Goal: Task Accomplishment & Management: Complete application form

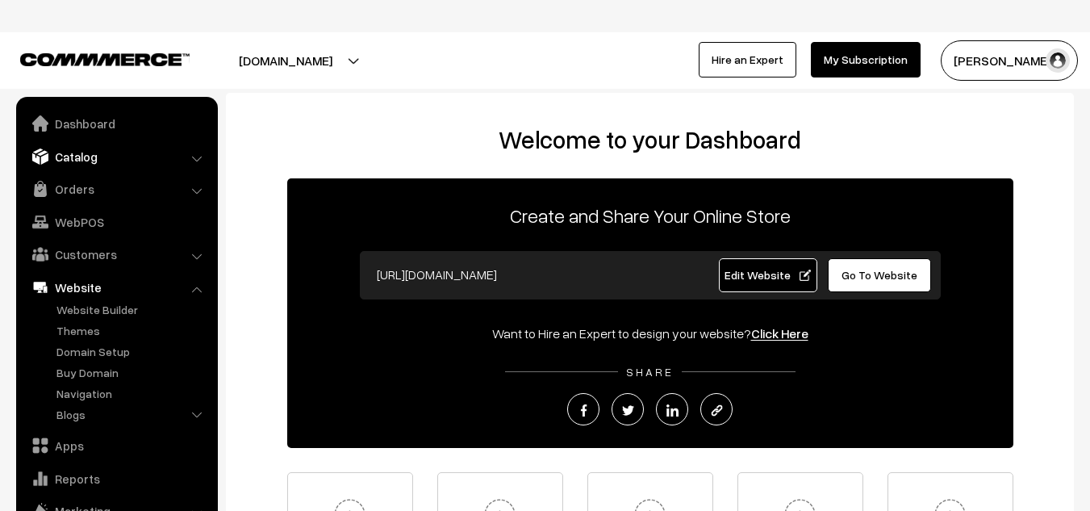
click at [69, 159] on link "Catalog" at bounding box center [116, 156] width 192 height 29
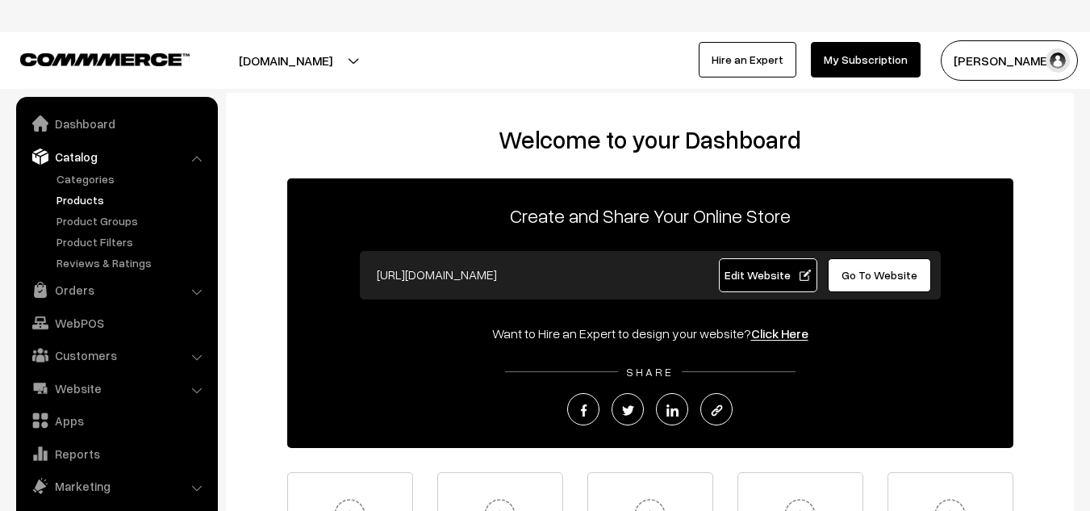
click at [102, 201] on link "Products" at bounding box center [132, 199] width 160 height 17
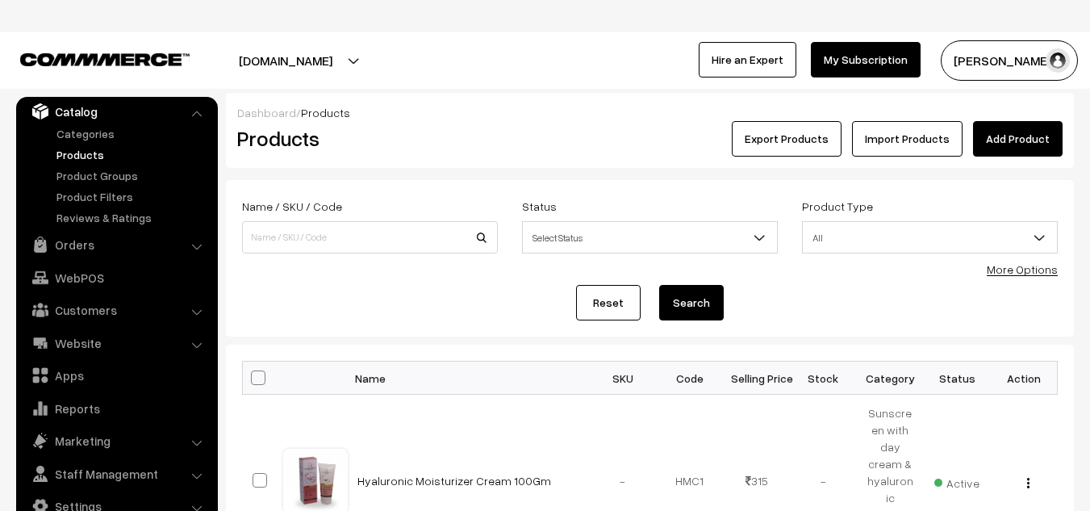
click at [997, 150] on link "Add Product" at bounding box center [1018, 139] width 90 height 36
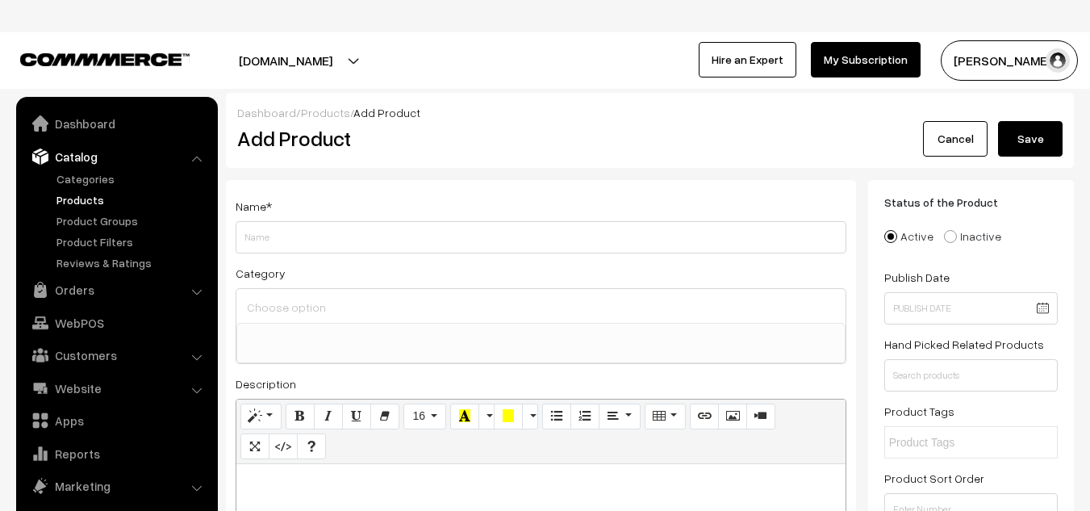
select select
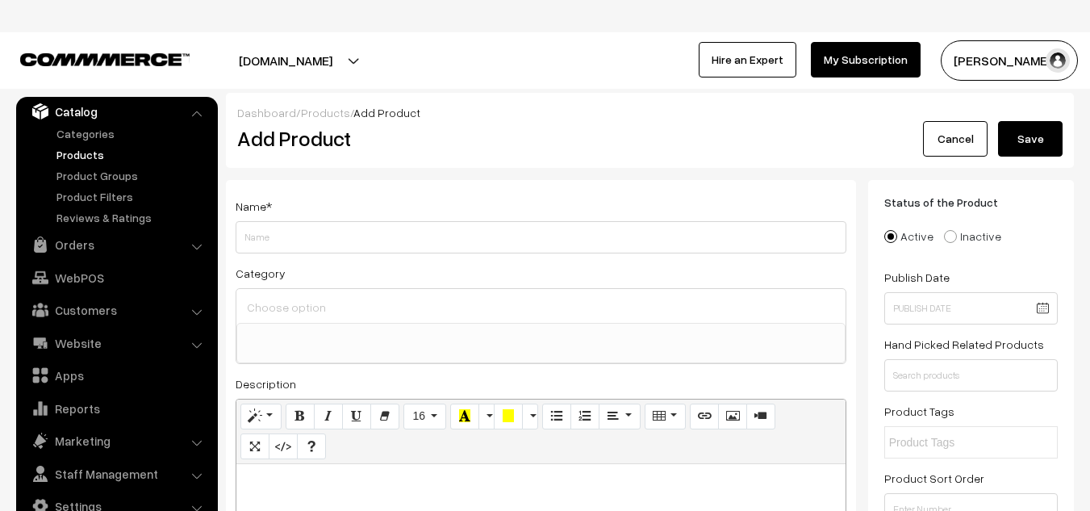
click at [286, 238] on input "Weight" at bounding box center [541, 237] width 611 height 32
type input "d"
type input "[DATE] Special Offer"
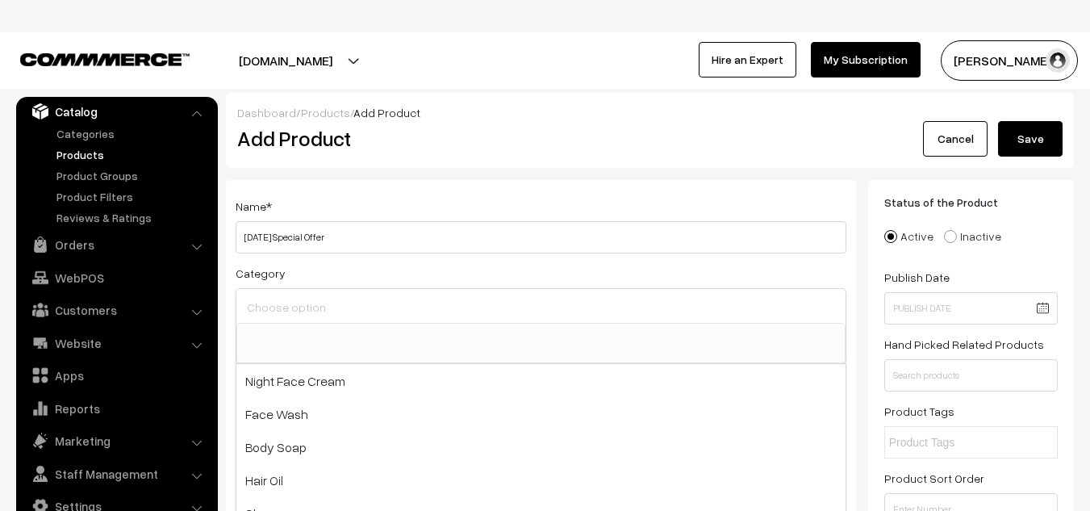
click at [320, 307] on input at bounding box center [541, 306] width 596 height 23
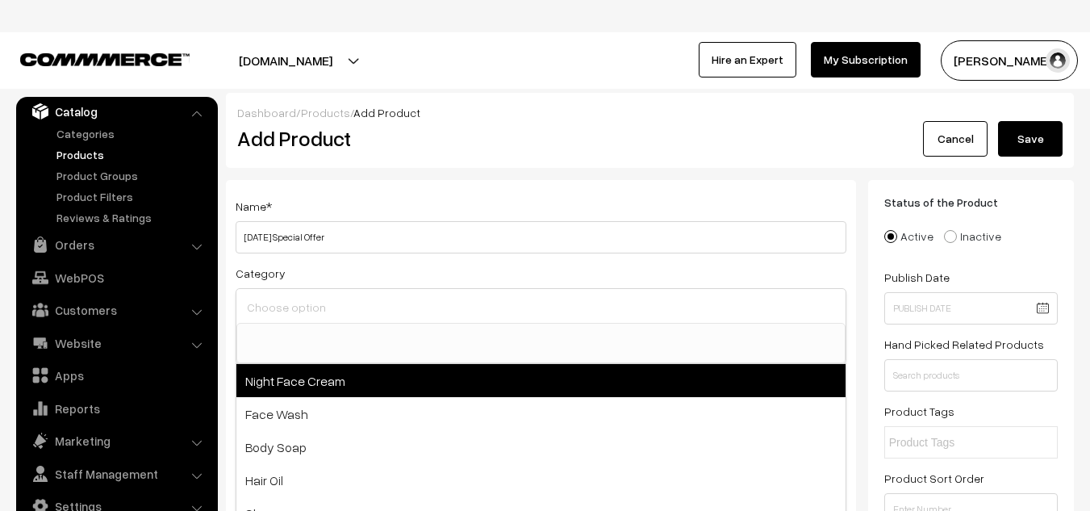
click at [290, 374] on span "Night Face Cream" at bounding box center [540, 380] width 609 height 33
select select "7"
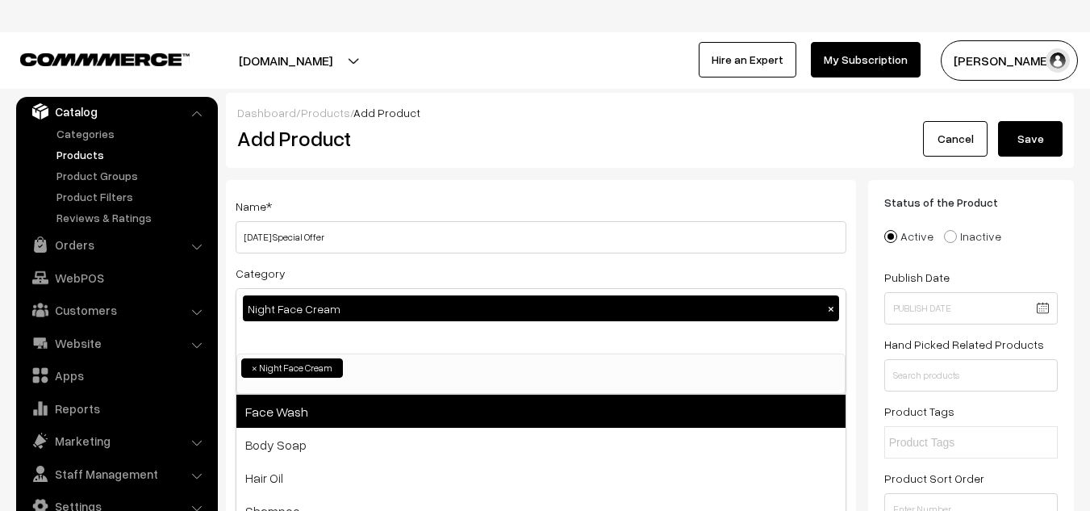
click at [286, 405] on span "Face Wash" at bounding box center [540, 411] width 609 height 33
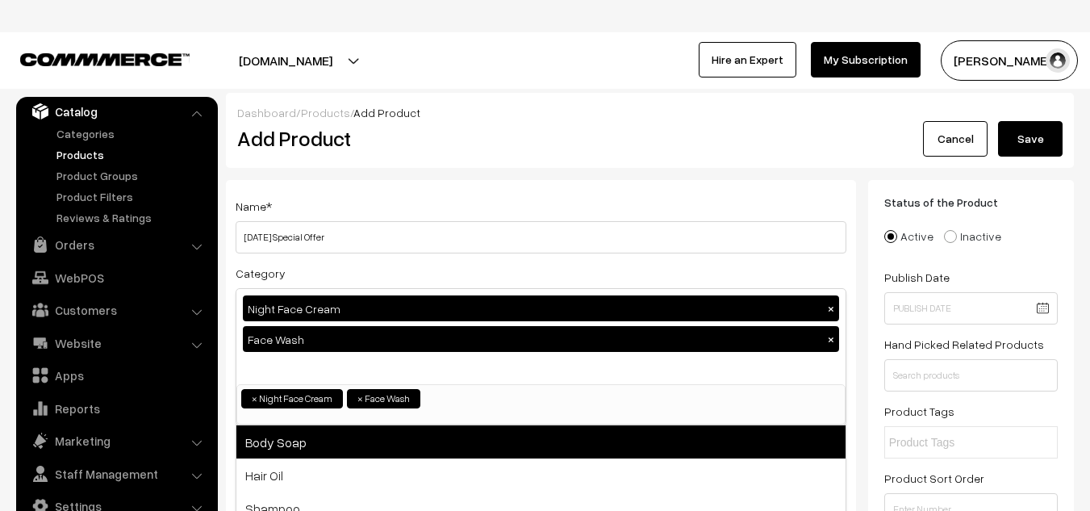
click at [279, 442] on span "Body Soap" at bounding box center [540, 441] width 609 height 33
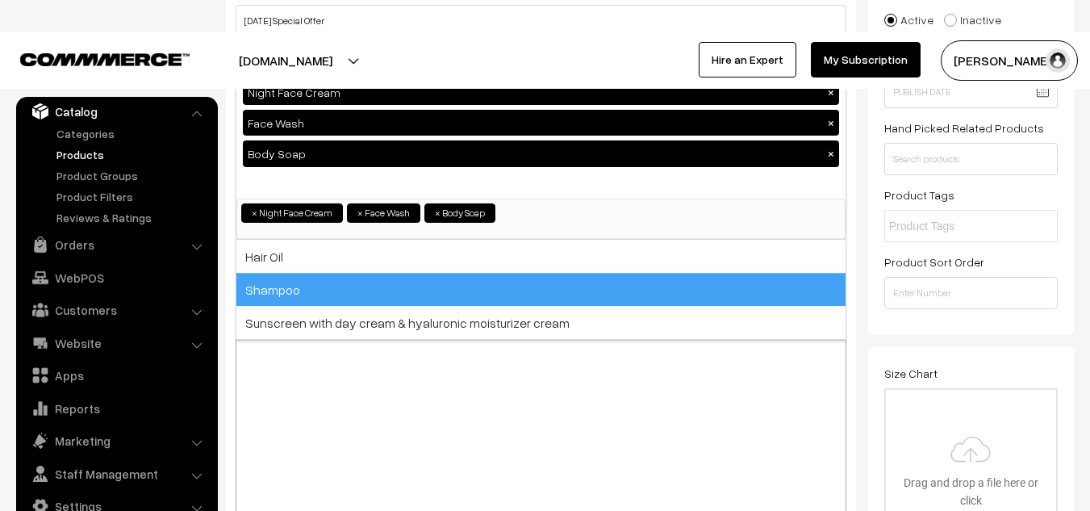
scroll to position [338, 0]
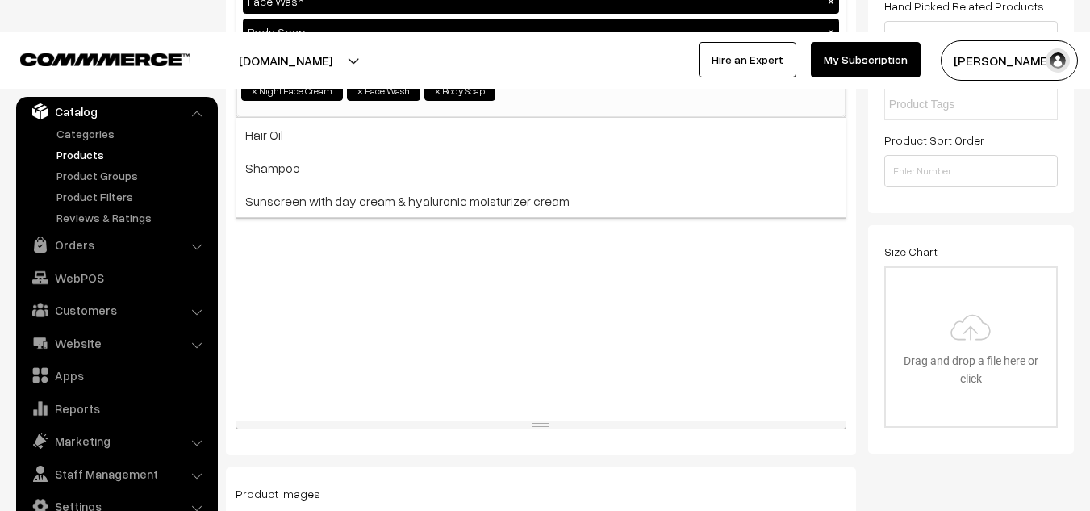
click at [344, 258] on div at bounding box center [540, 320] width 609 height 202
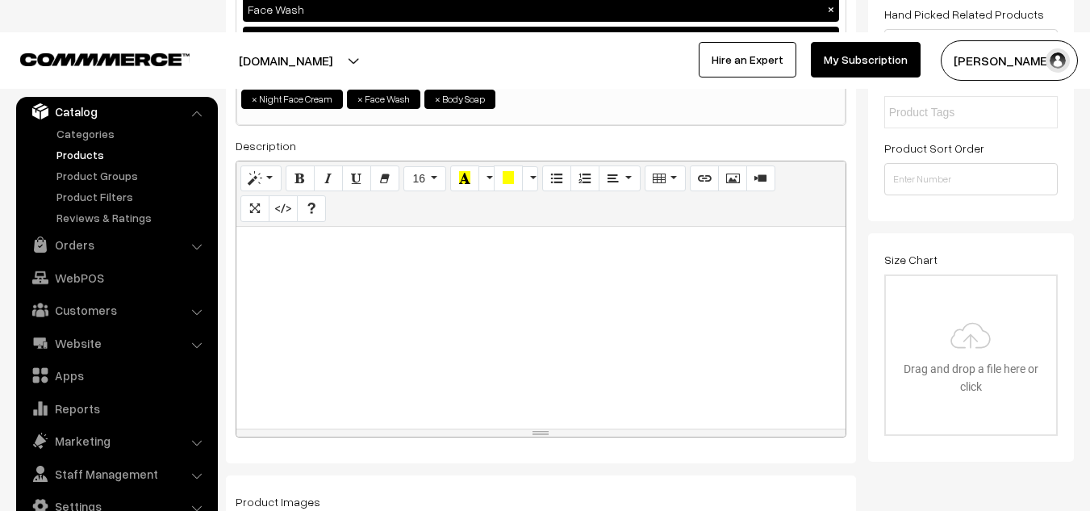
scroll to position [331, 0]
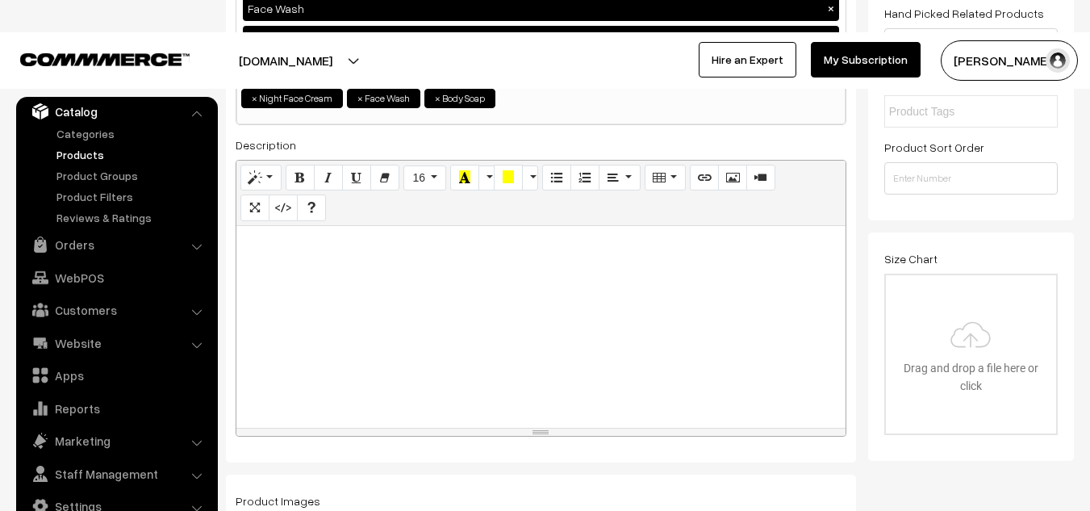
paste div
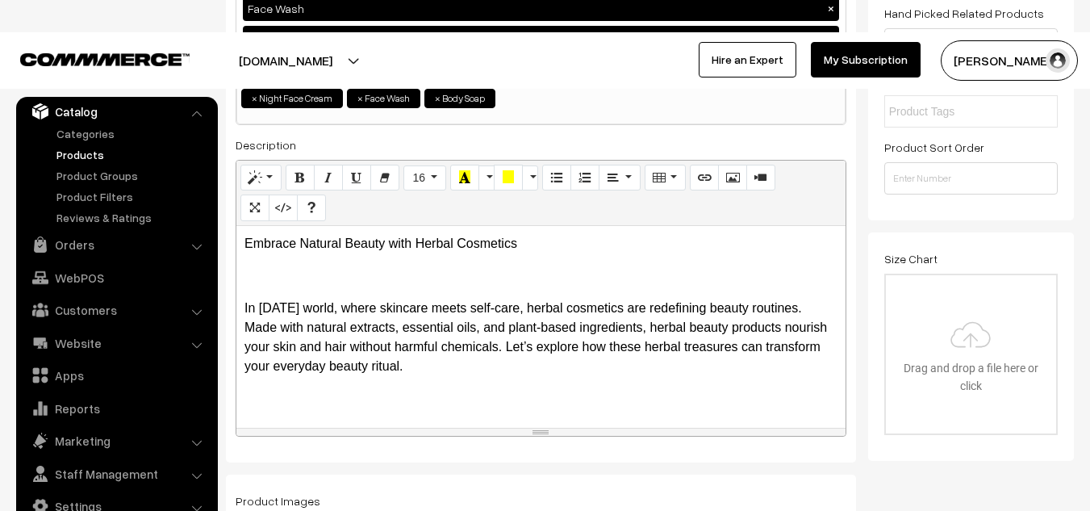
click at [336, 278] on p at bounding box center [541, 275] width 593 height 19
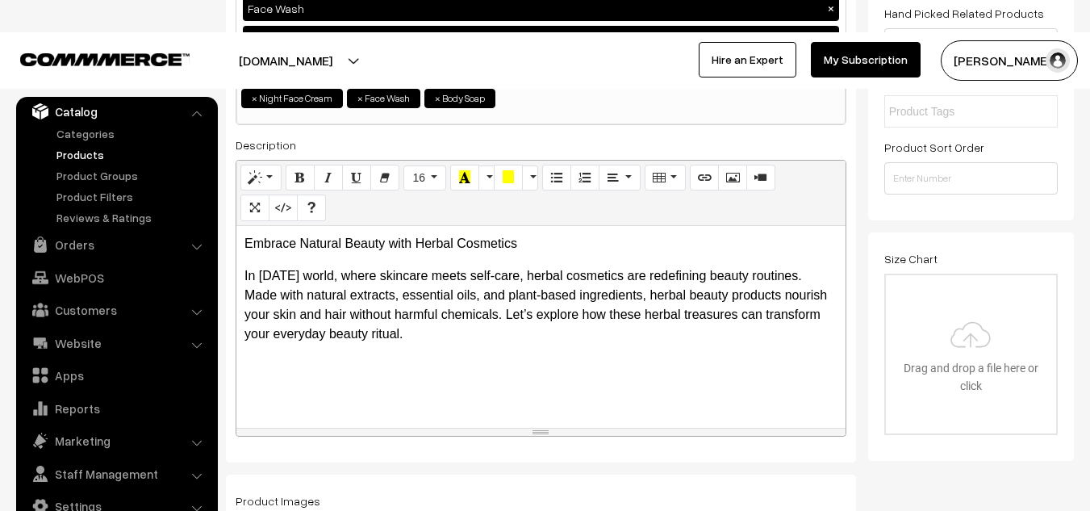
click at [311, 259] on div "Embrace Natural Beauty with Herbal Cosmetics In today’s world, where skincare m…" at bounding box center [540, 327] width 609 height 202
click at [245, 274] on p "In today’s world, where skincare meets self-care, herbal cosmetics are redefini…" at bounding box center [541, 304] width 593 height 77
click at [541, 245] on p "Embrace Natural Beauty with Herbal Cosmetics" at bounding box center [541, 243] width 593 height 19
drag, startPoint x: 541, startPoint y: 245, endPoint x: 245, endPoint y: 240, distance: 295.4
click at [245, 240] on p "Embrace Natural Beauty with Herbal Cosmetics." at bounding box center [541, 243] width 593 height 19
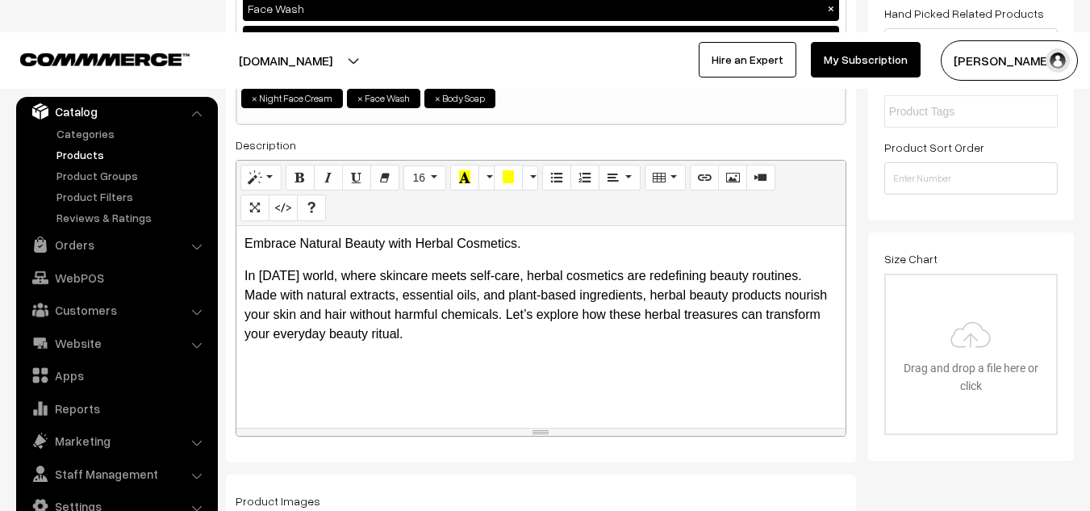
click at [345, 315] on p "In today’s world, where skincare meets self-care, herbal cosmetics are redefini…" at bounding box center [541, 304] width 593 height 77
click at [298, 314] on p "In today’s world, where skincare meets self-care, herbal cosmetics are redefini…" at bounding box center [541, 304] width 593 height 77
click at [378, 311] on p "In today’s world, where skincare meets self-care, herbal cosmetics are redefini…" at bounding box center [541, 304] width 593 height 77
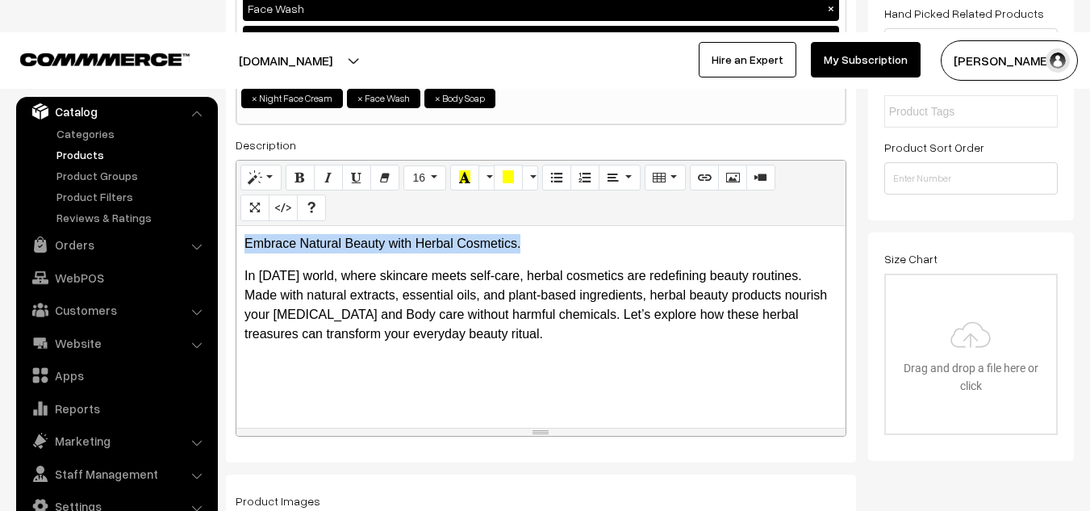
drag, startPoint x: 242, startPoint y: 240, endPoint x: 526, endPoint y: 243, distance: 284.1
click at [526, 243] on div "Embrace Natural Beauty with Herbal Cosmetics. In today’s world, where skincare …" at bounding box center [540, 327] width 609 height 202
click at [300, 178] on icon "Bold (CTRL+B)" at bounding box center [300, 176] width 11 height 13
click at [488, 177] on button "More Color" at bounding box center [487, 178] width 16 height 26
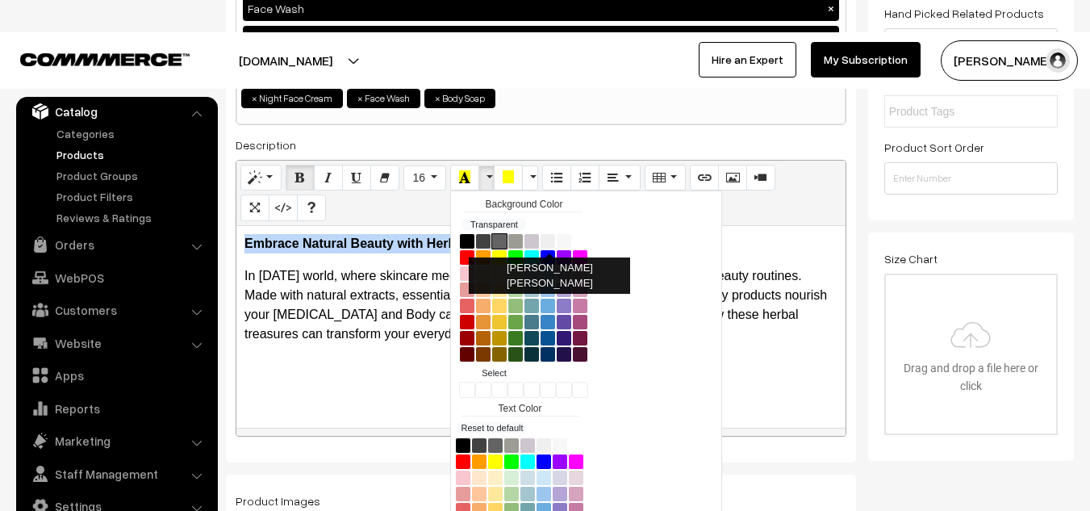
click at [497, 235] on button "Dove Gray" at bounding box center [499, 241] width 16 height 16
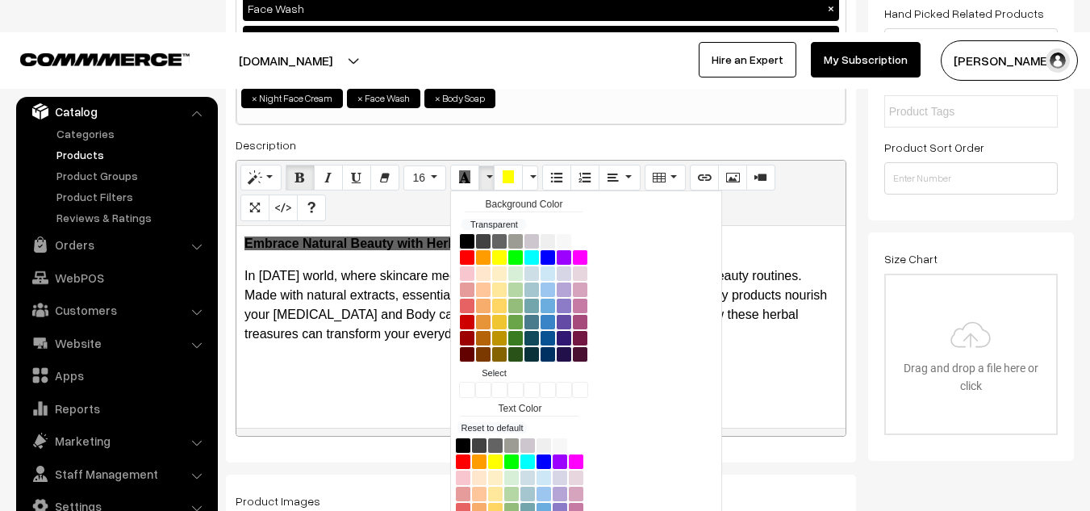
click at [659, 227] on div "Background Color Transparent Select #ffff00 Text Color Reset to default Select …" at bounding box center [586, 398] width 272 height 416
click at [352, 366] on div "Embrace Natural Beauty with Herbal Cosmetics. In today’s world, where skincare …" at bounding box center [540, 327] width 609 height 202
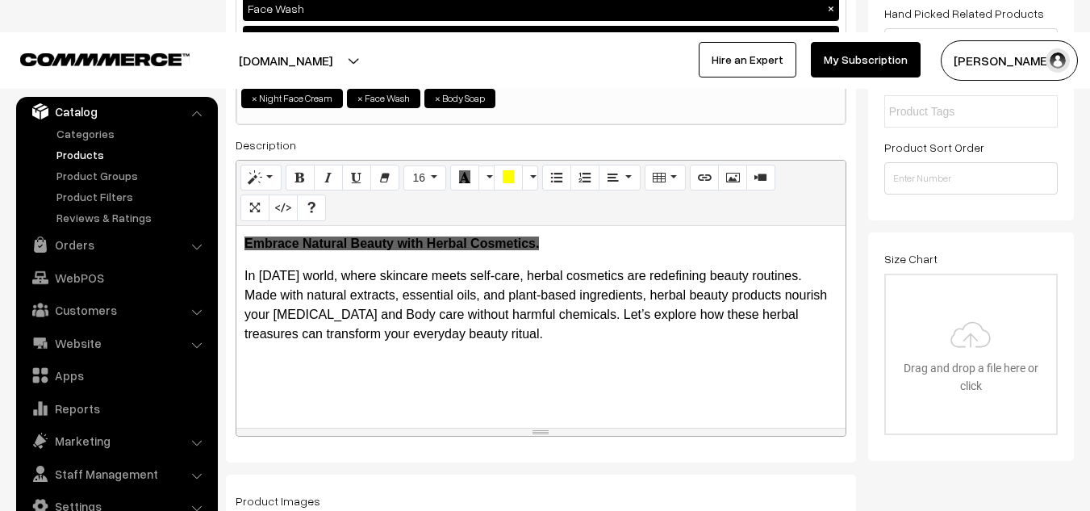
click at [454, 358] on div "Embrace Natural Beauty with Herbal Cosmetics. In today’s world, where skincare …" at bounding box center [540, 327] width 609 height 202
click at [480, 178] on button "More Color" at bounding box center [487, 178] width 16 height 26
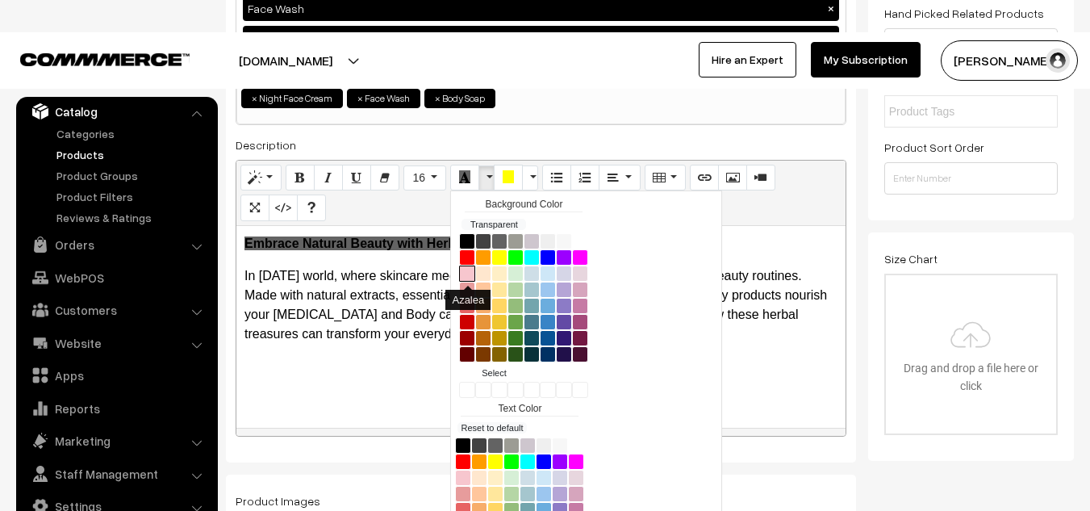
click at [470, 275] on button "Azalea" at bounding box center [467, 274] width 16 height 16
click at [463, 278] on button "Azalea" at bounding box center [467, 274] width 16 height 16
click at [373, 362] on div "Embrace Natural Beauty with Herbal Cosmetics. In today’s world, where skincare …" at bounding box center [540, 327] width 609 height 202
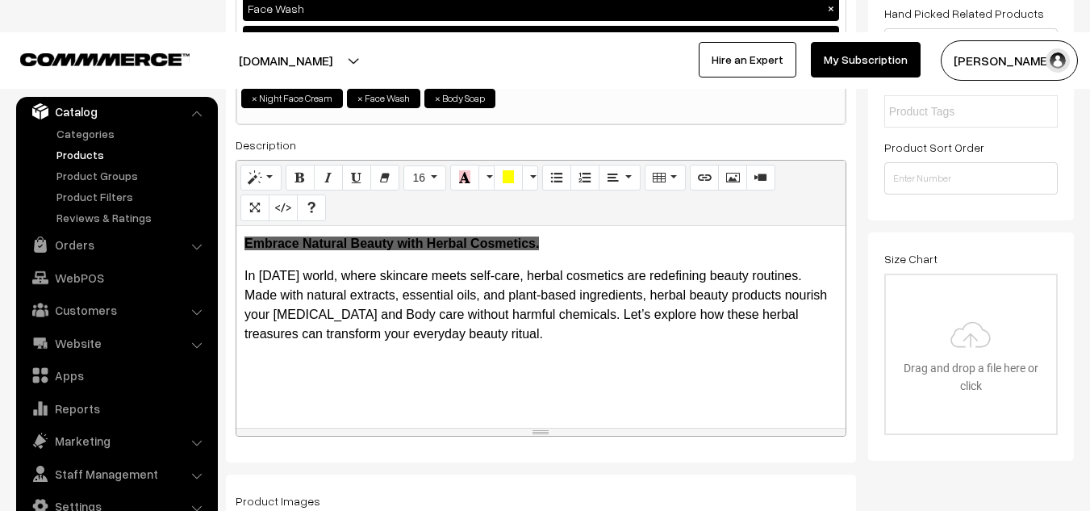
click at [373, 362] on div "Embrace Natural Beauty with Herbal Cosmetics. In today’s world, where skincare …" at bounding box center [540, 327] width 609 height 202
click at [568, 244] on p "Embrace Natural Beauty with Herbal Cosmetics." at bounding box center [541, 243] width 593 height 19
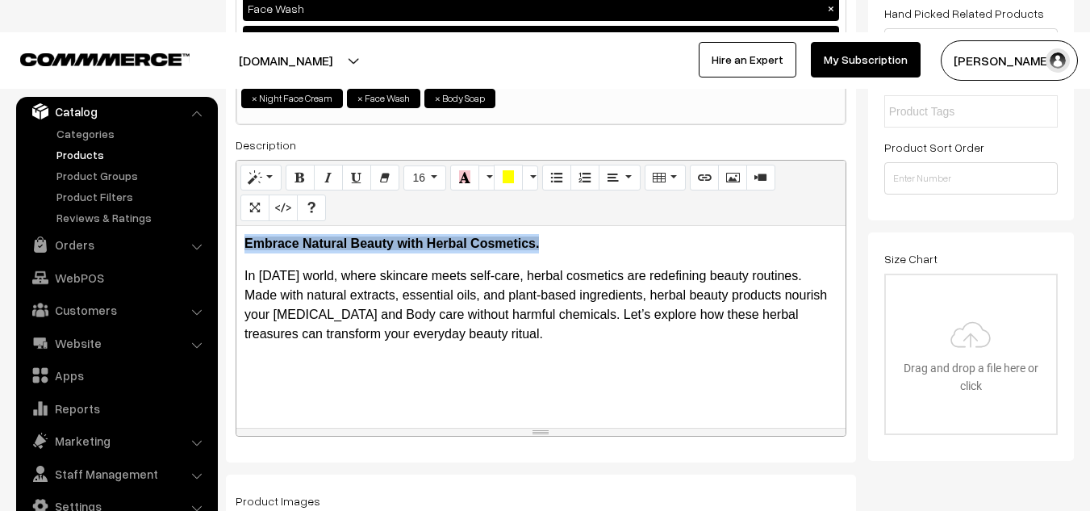
drag, startPoint x: 245, startPoint y: 238, endPoint x: 550, endPoint y: 243, distance: 304.3
click at [550, 243] on p "Embrace Natural Beauty with Herbal Cosmetics." at bounding box center [541, 243] width 593 height 19
click at [466, 175] on icon "Recent Color" at bounding box center [464, 176] width 11 height 13
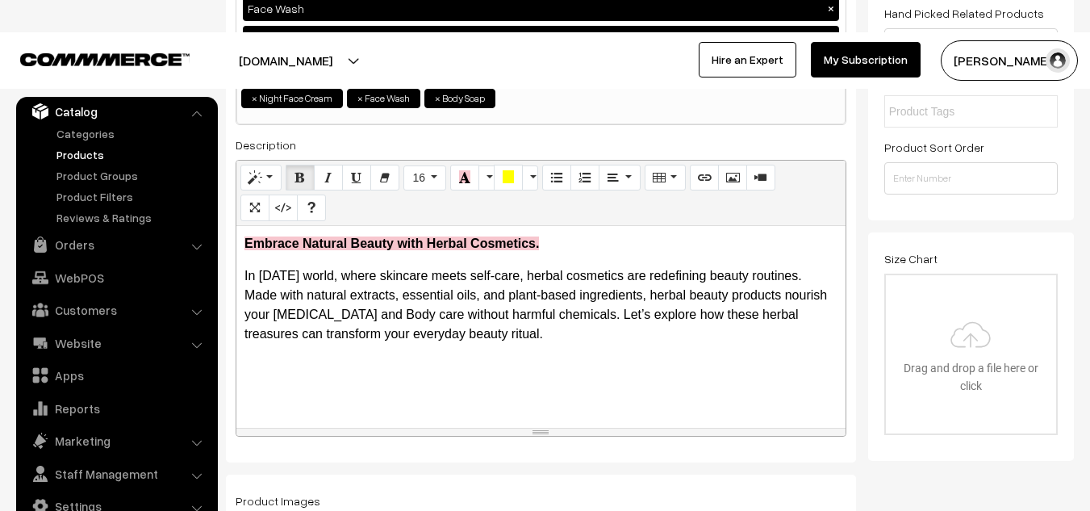
click at [462, 384] on div "Embrace Natural Beauty with Herbal Cosmetics. In today’s world, where skincare …" at bounding box center [540, 327] width 609 height 202
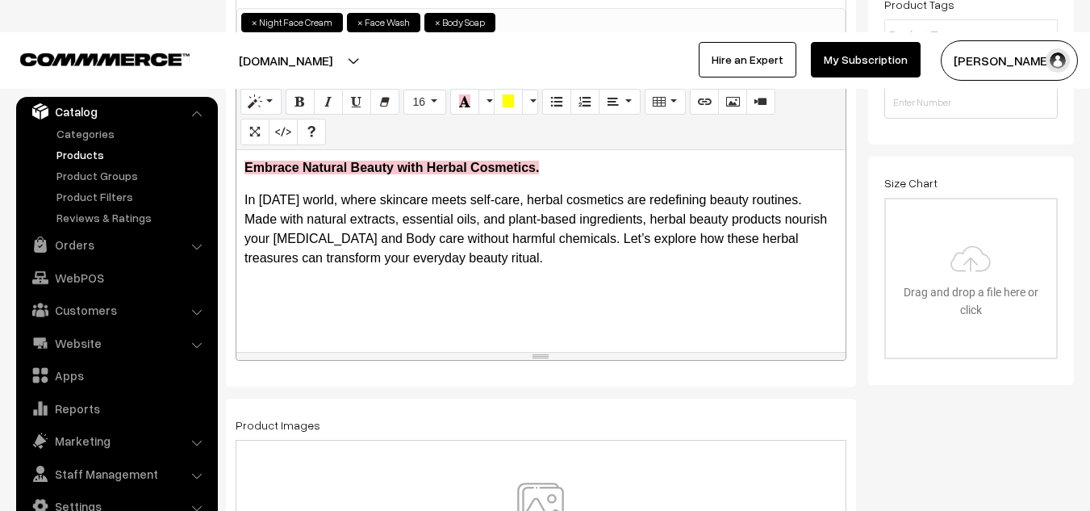
scroll to position [408, 0]
click at [961, 309] on input "file" at bounding box center [971, 278] width 170 height 158
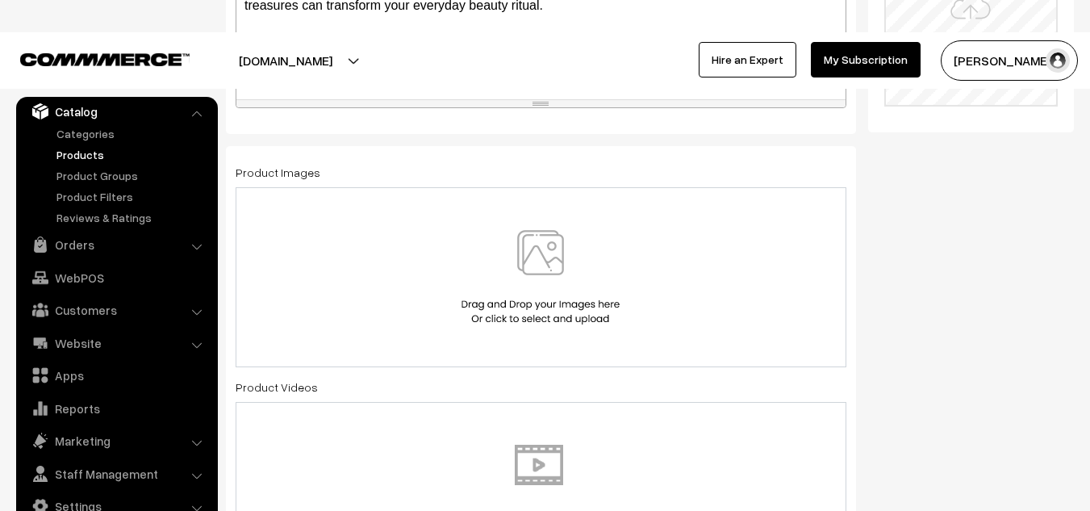
scroll to position [659, 0]
click at [586, 291] on img at bounding box center [541, 278] width 166 height 94
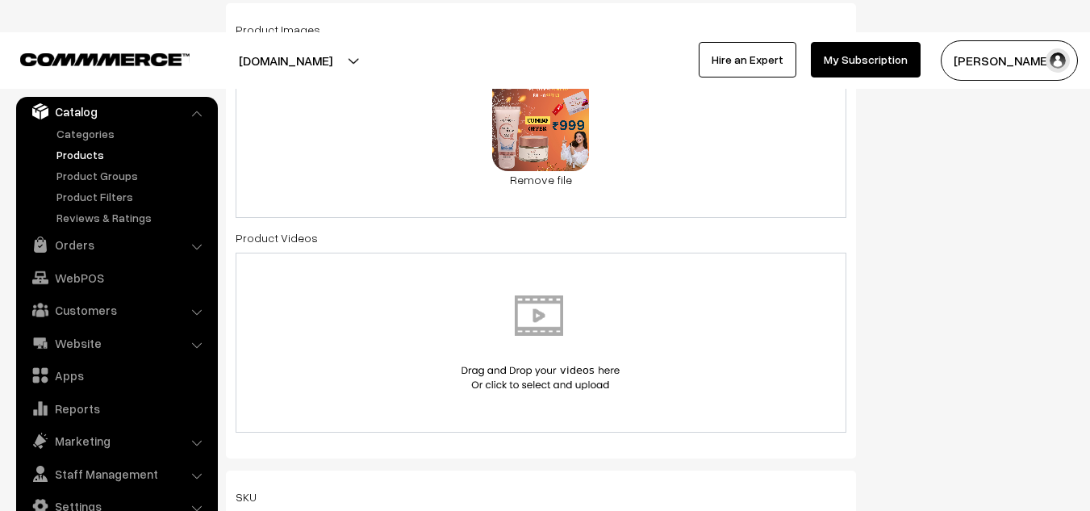
scroll to position [803, 0]
click at [572, 339] on img at bounding box center [541, 342] width 166 height 94
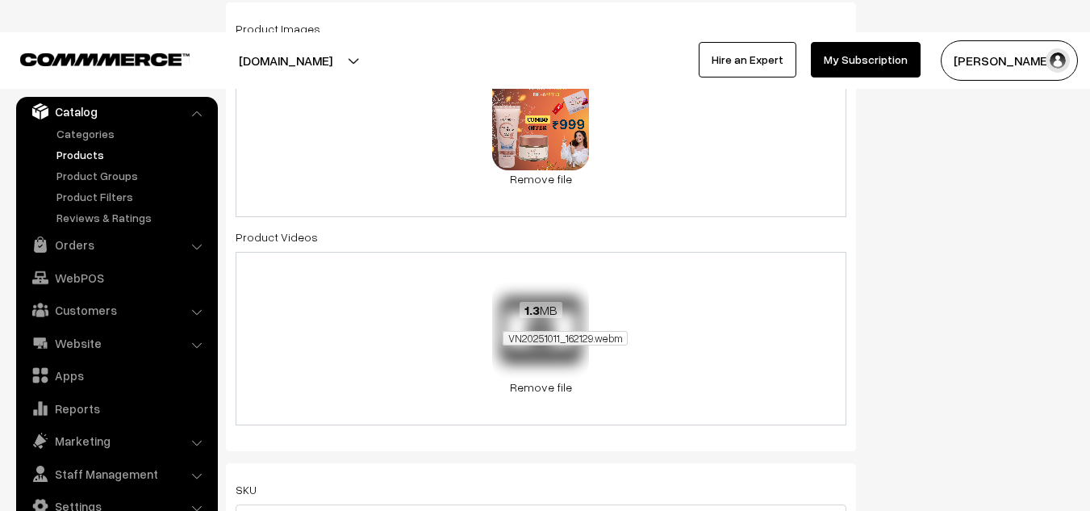
click at [542, 331] on span "VN20251011_162129.webm" at bounding box center [565, 338] width 124 height 15
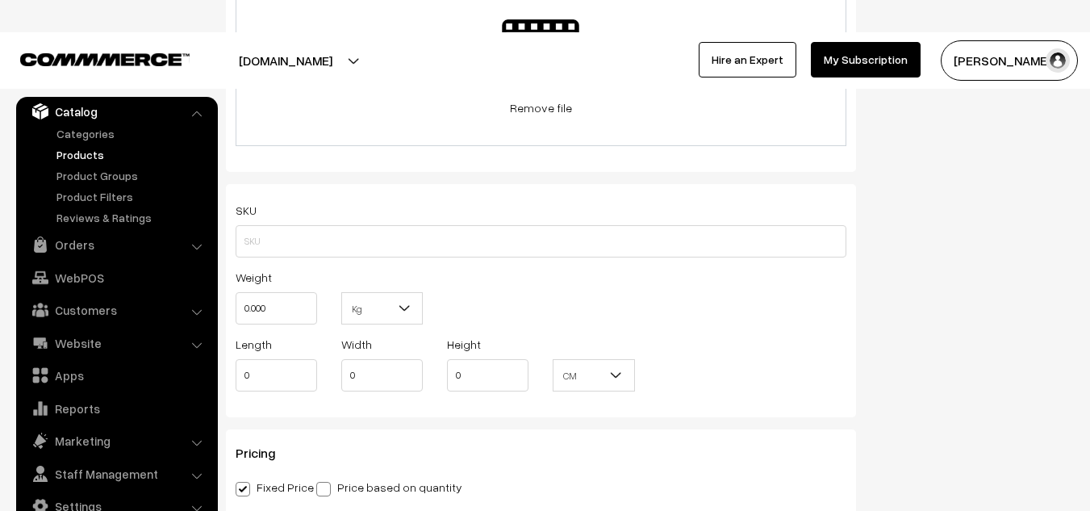
scroll to position [1084, 0]
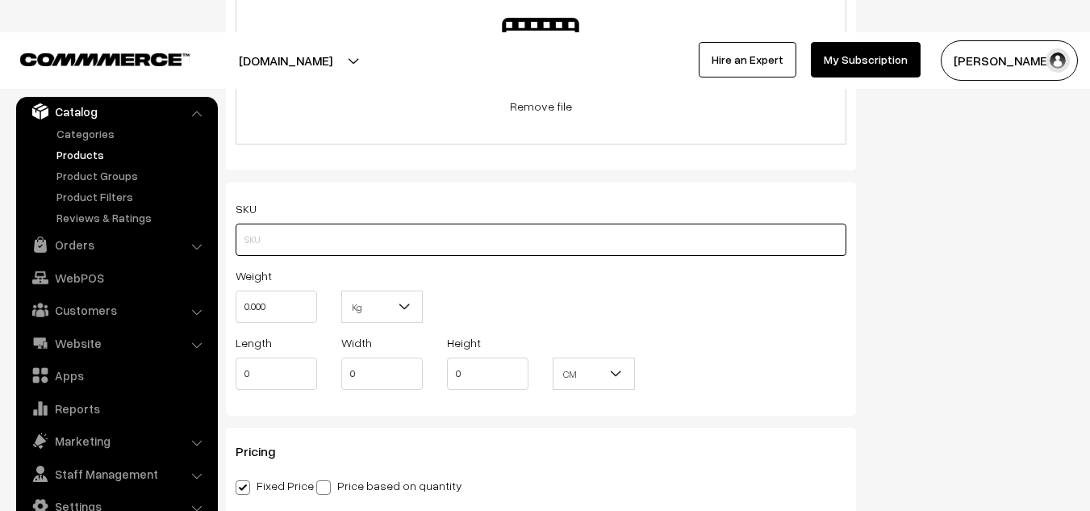
click at [350, 245] on input "text" at bounding box center [541, 240] width 611 height 32
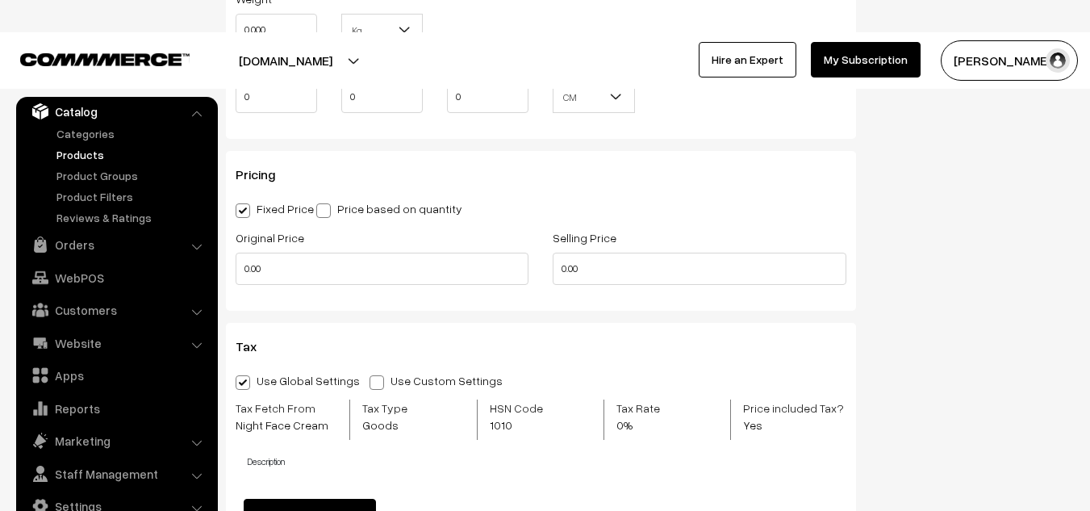
scroll to position [1358, 0]
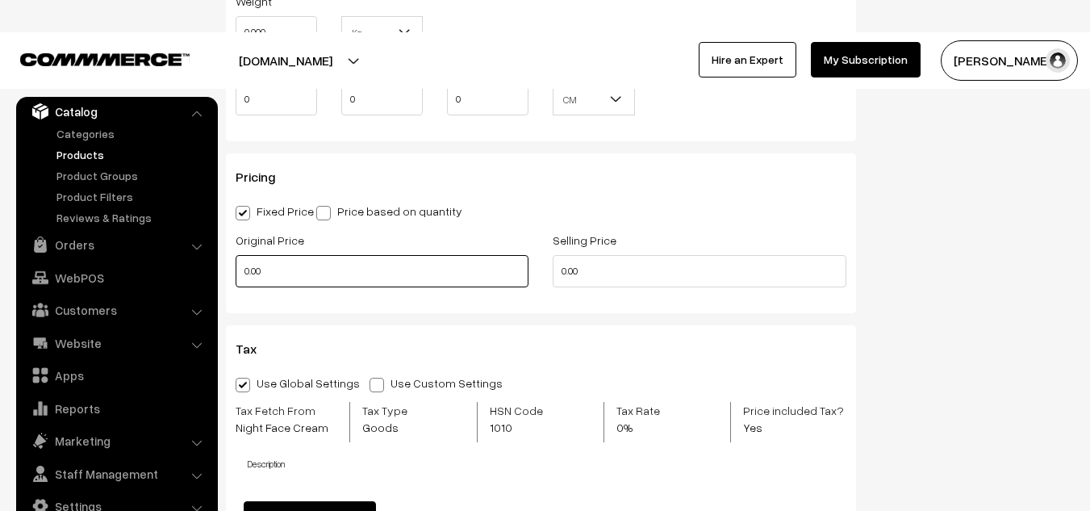
click at [314, 270] on input "0.00" at bounding box center [382, 271] width 293 height 32
type input "0"
type input "1480"
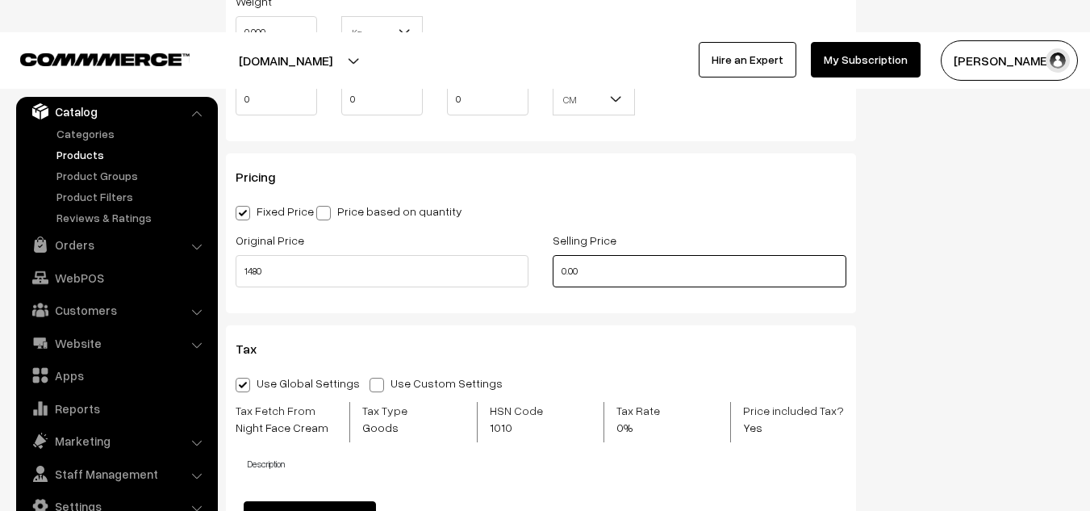
click at [601, 275] on input "0.00" at bounding box center [699, 271] width 293 height 32
type input "0"
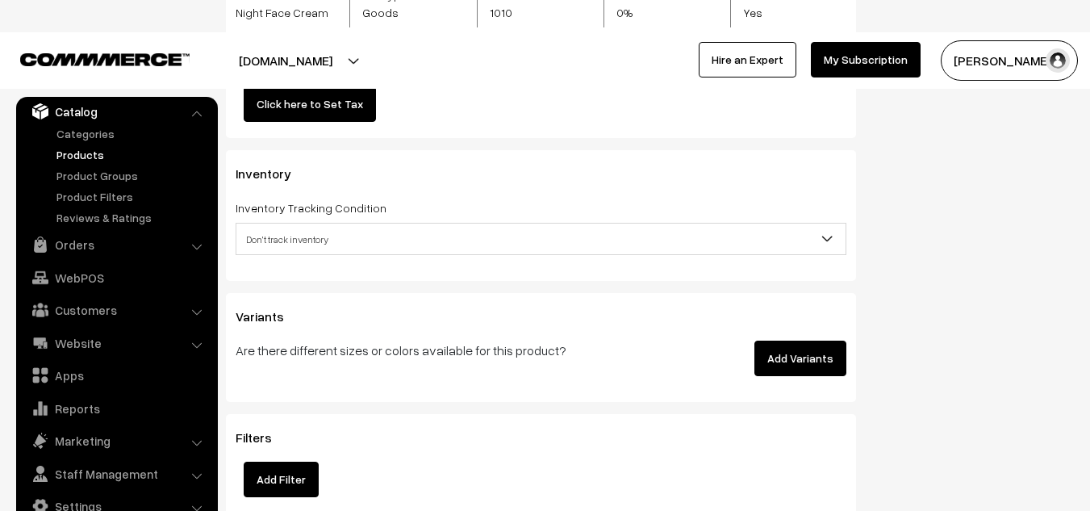
scroll to position [1774, 0]
type input "999"
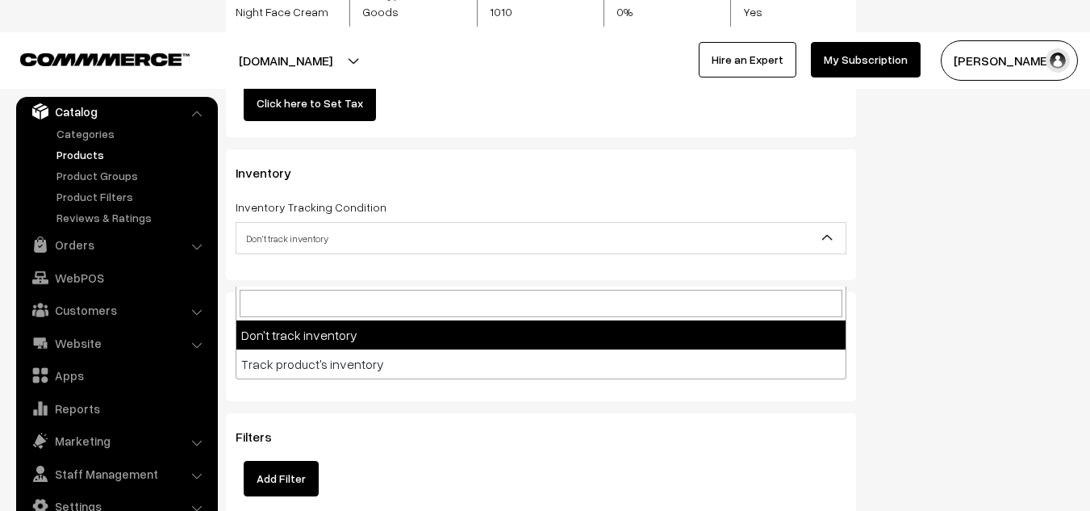
click at [372, 233] on span "Don't track inventory" at bounding box center [540, 238] width 609 height 28
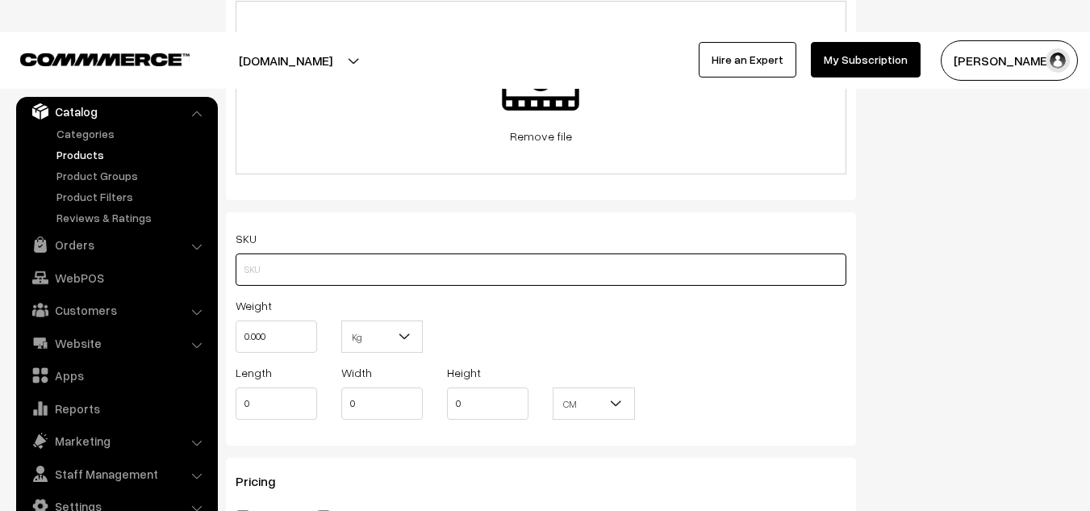
scroll to position [1757, 0]
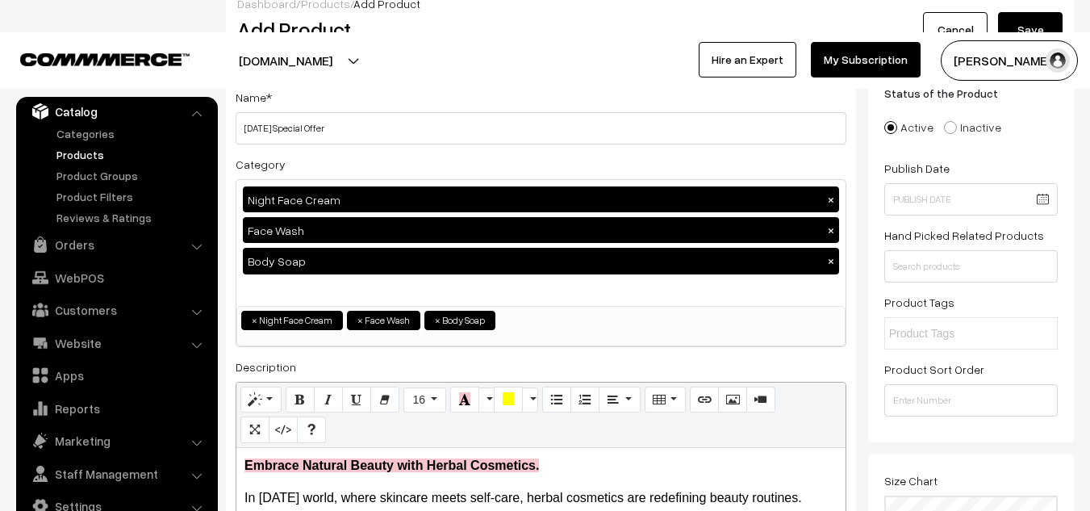
scroll to position [0, 0]
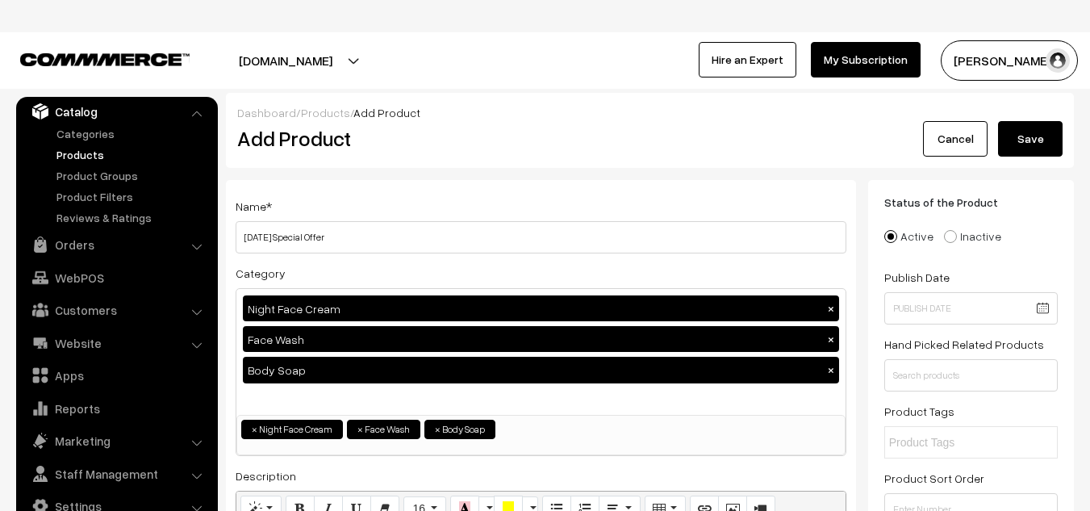
click at [1024, 135] on button "Save" at bounding box center [1030, 139] width 65 height 36
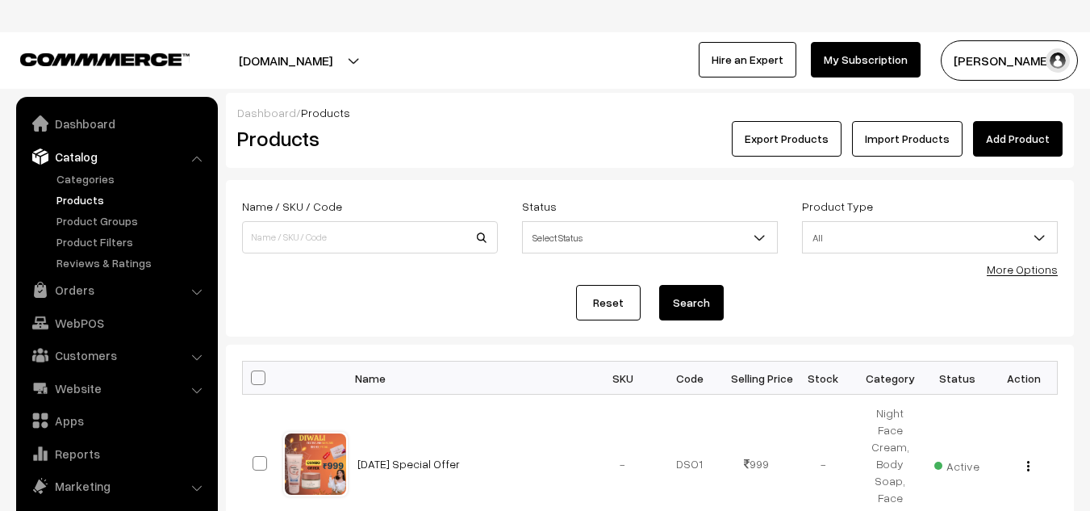
scroll to position [45, 0]
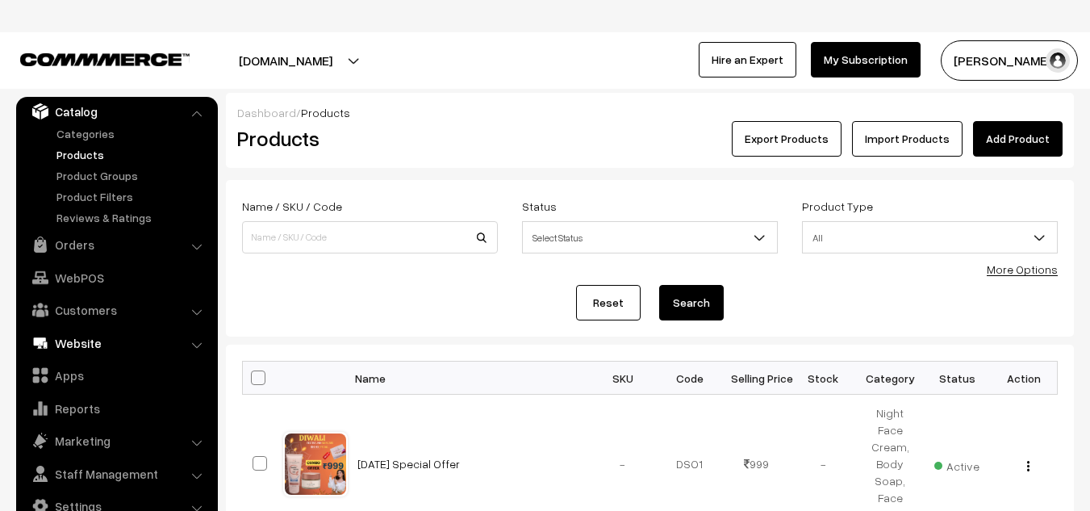
click at [75, 346] on link "Website" at bounding box center [116, 342] width 192 height 29
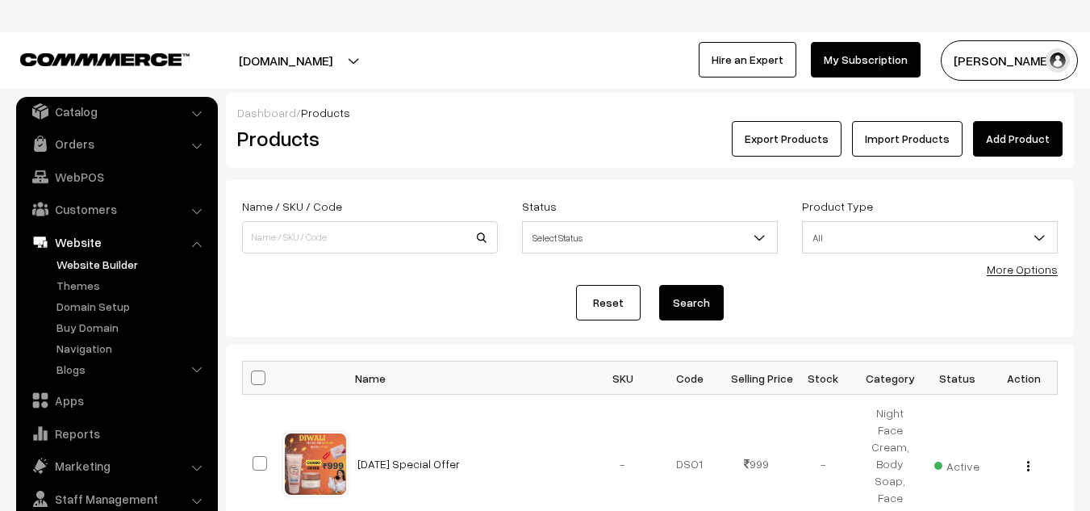
click at [76, 265] on link "Website Builder" at bounding box center [132, 264] width 160 height 17
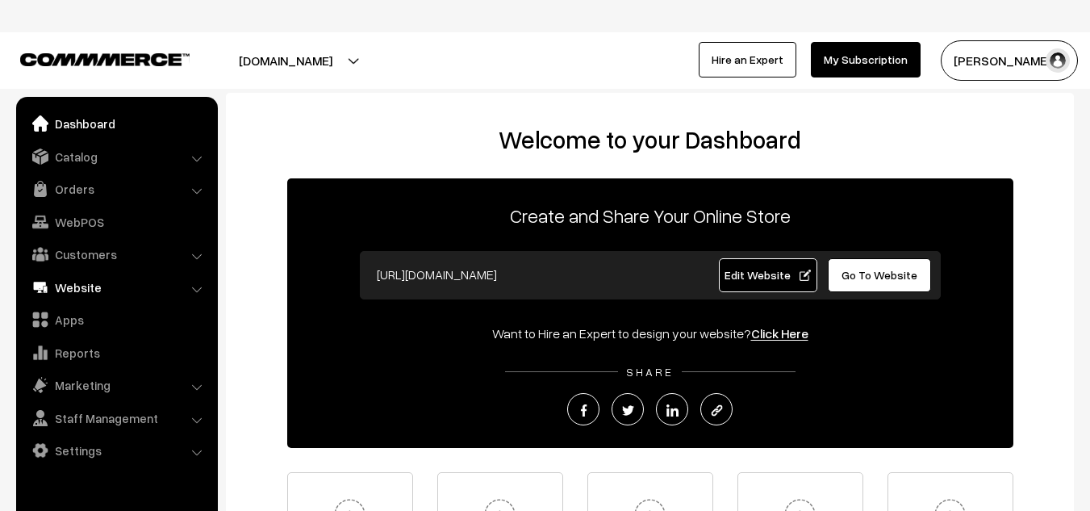
click at [86, 294] on link "Website" at bounding box center [116, 287] width 192 height 29
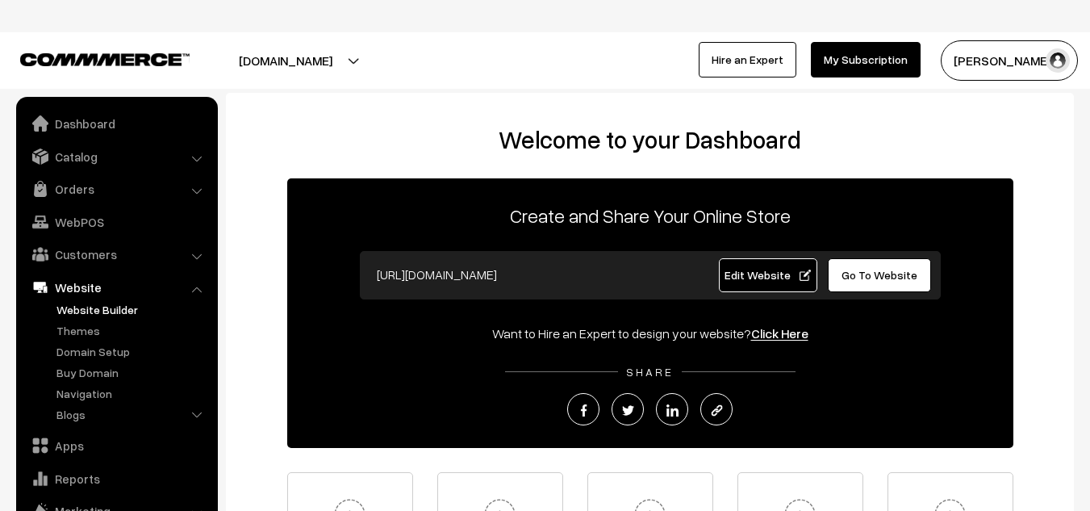
click at [103, 311] on link "Website Builder" at bounding box center [132, 309] width 160 height 17
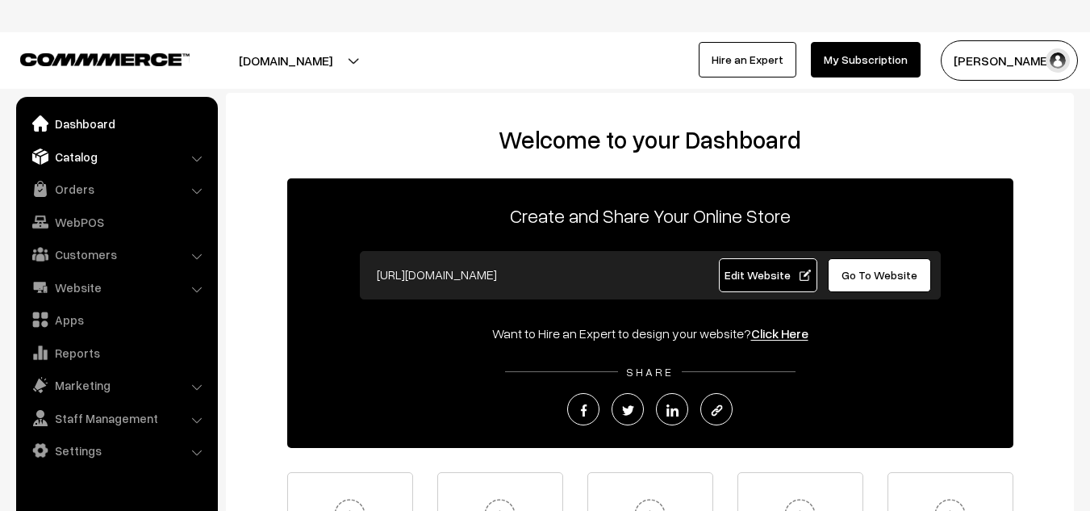
click at [77, 161] on link "Catalog" at bounding box center [116, 156] width 192 height 29
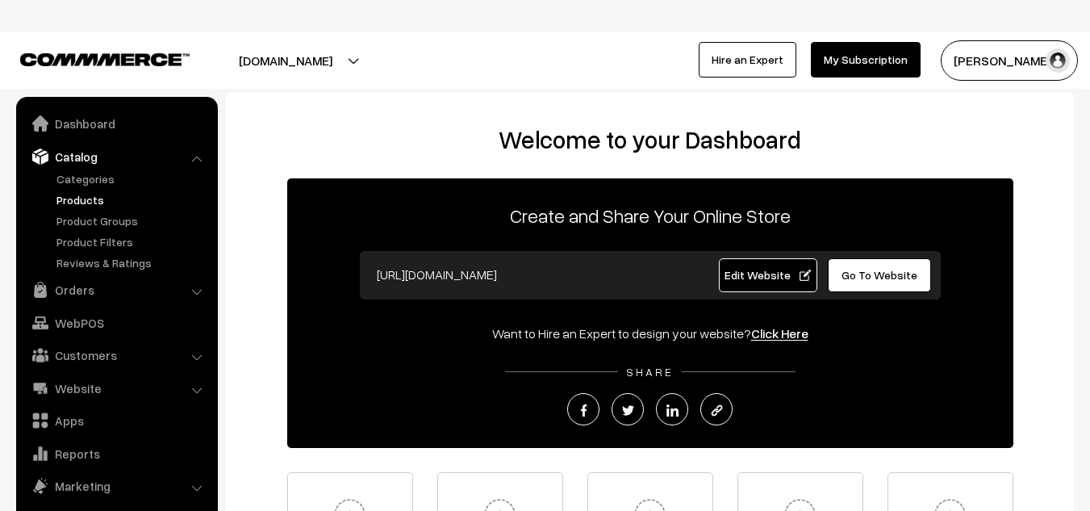
click at [88, 194] on link "Products" at bounding box center [132, 199] width 160 height 17
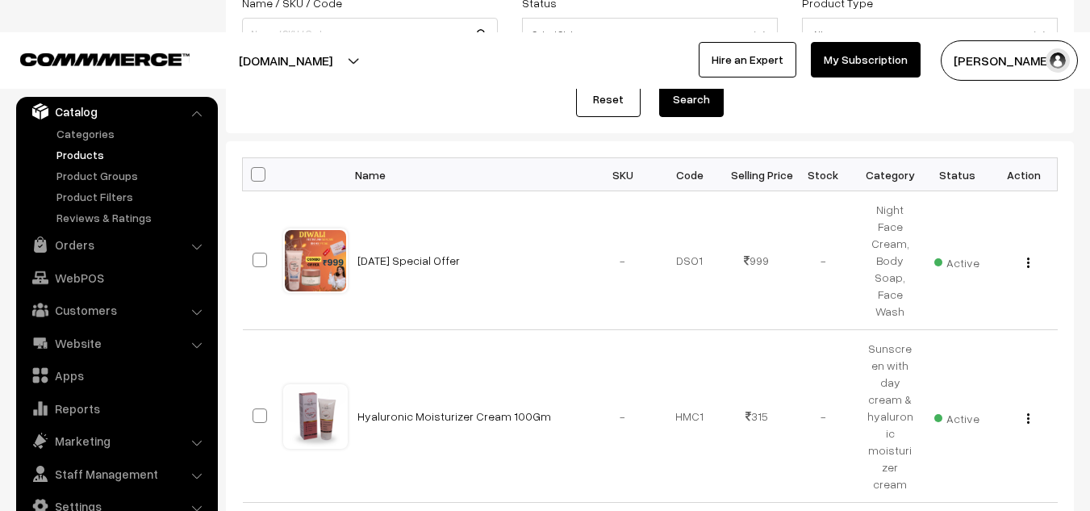
scroll to position [203, 0]
click at [1019, 266] on div "View Edit Delete" at bounding box center [1025, 261] width 48 height 17
click at [1023, 264] on div "View Edit Delete" at bounding box center [1025, 261] width 48 height 17
click at [1027, 258] on button "button" at bounding box center [1029, 263] width 4 height 13
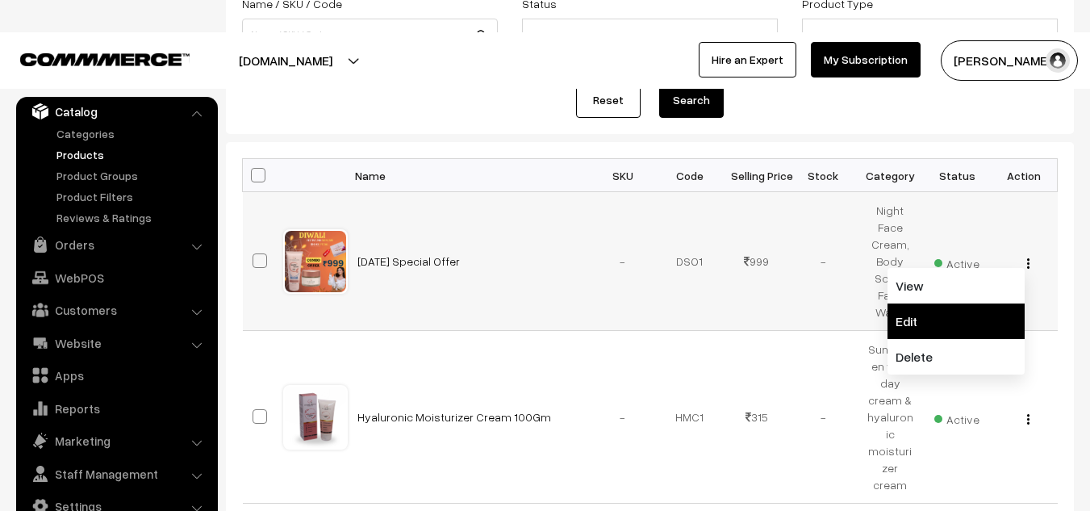
click at [905, 332] on link "Edit" at bounding box center [956, 321] width 137 height 36
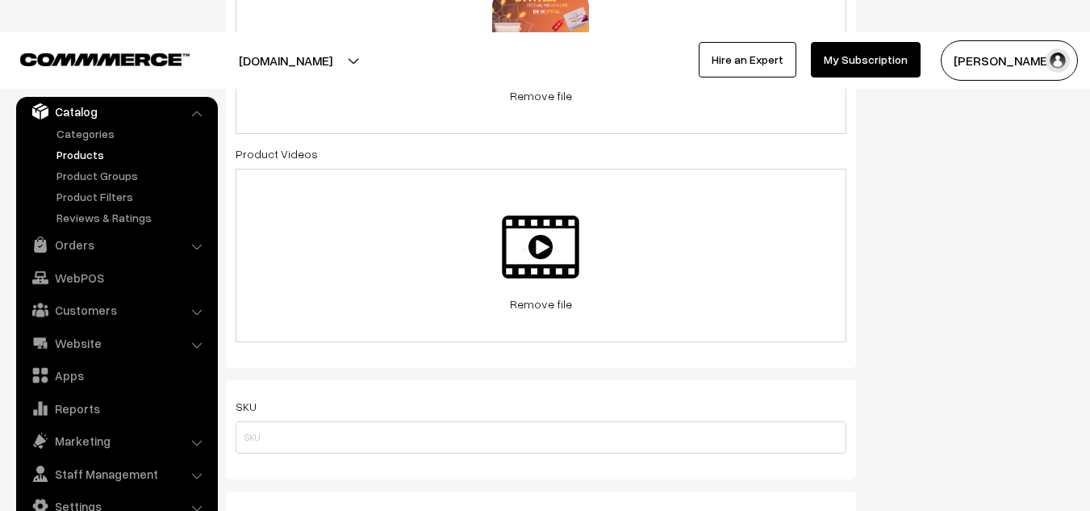
scroll to position [887, 0]
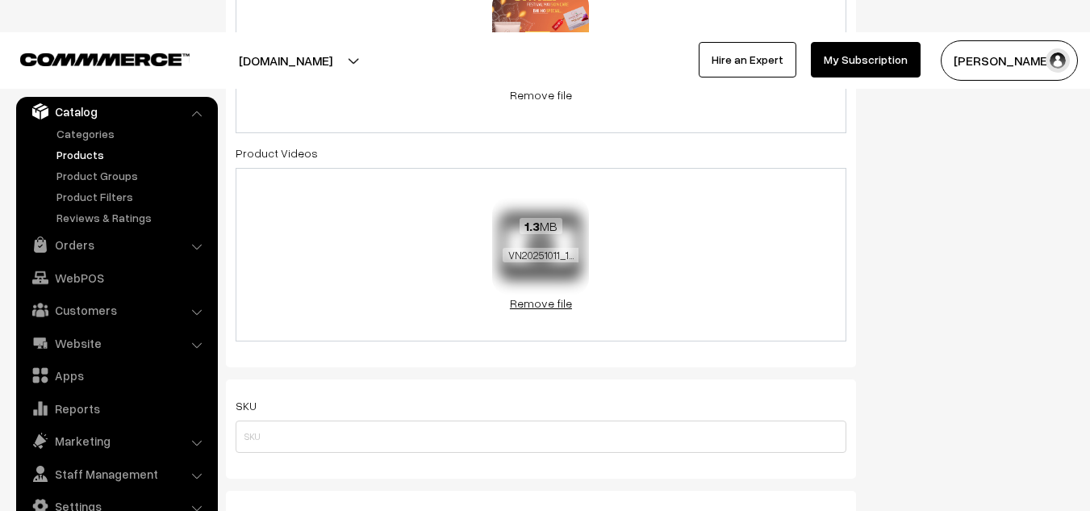
click at [538, 304] on link "Remove file" at bounding box center [540, 303] width 97 height 17
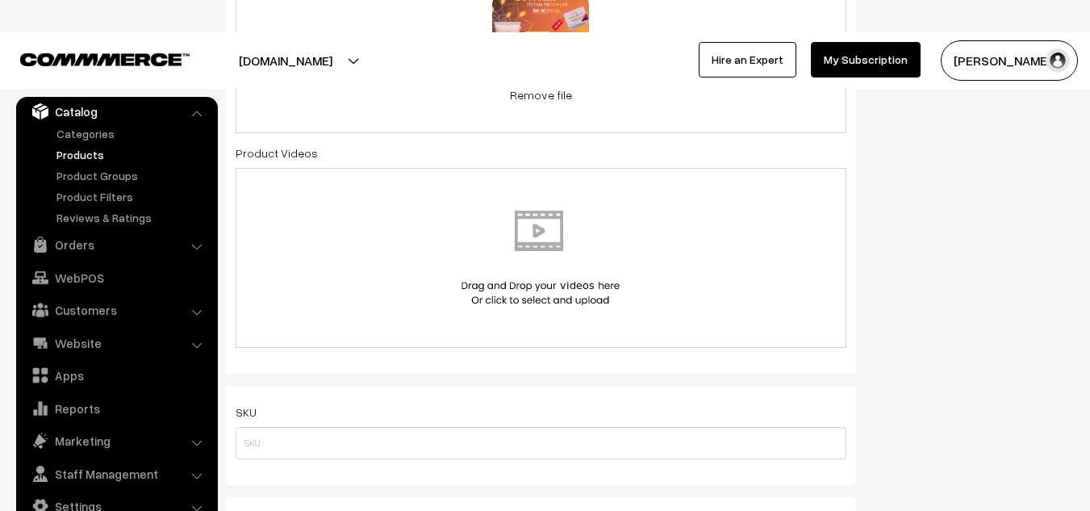
click at [529, 246] on img at bounding box center [541, 258] width 166 height 94
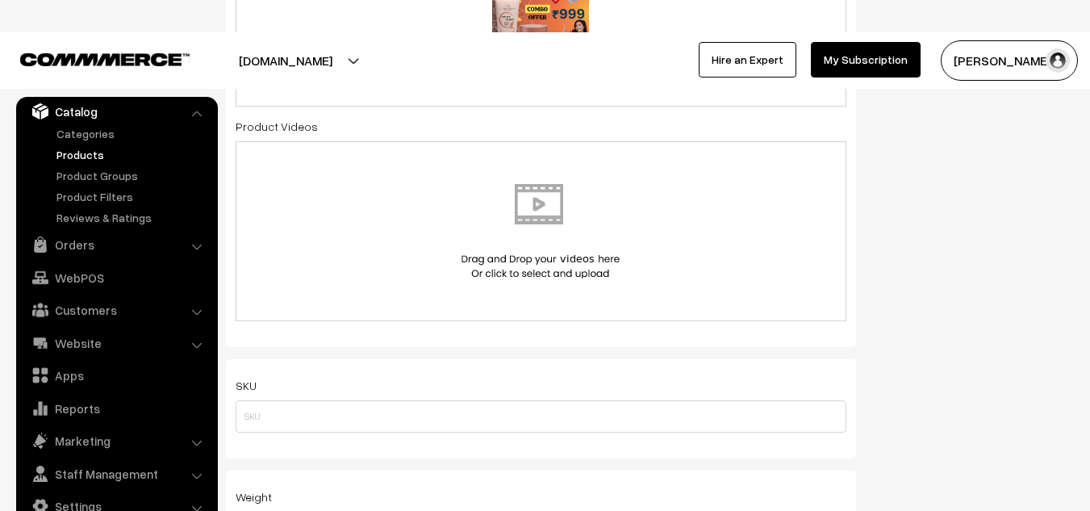
scroll to position [908, 0]
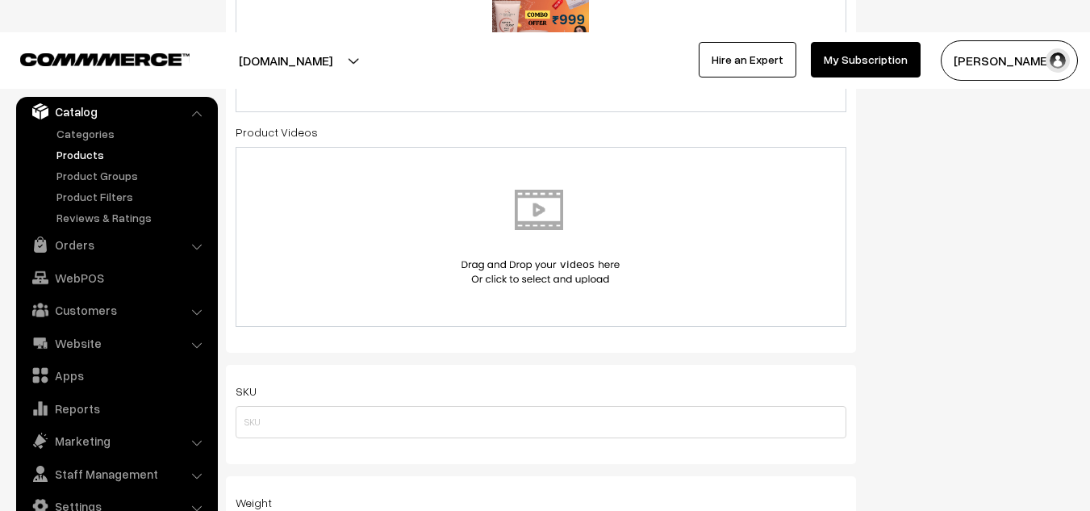
click at [549, 201] on img at bounding box center [541, 237] width 166 height 94
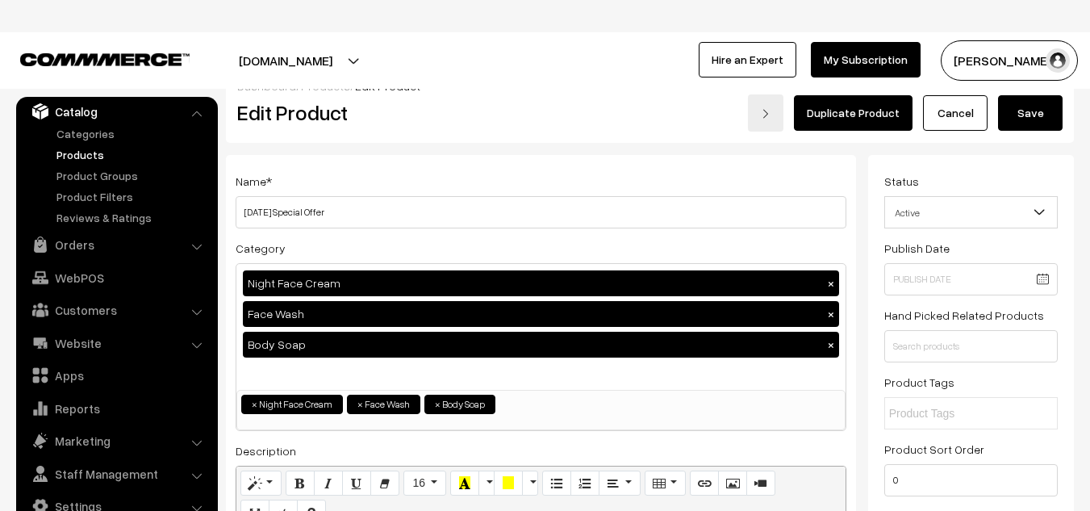
scroll to position [0, 0]
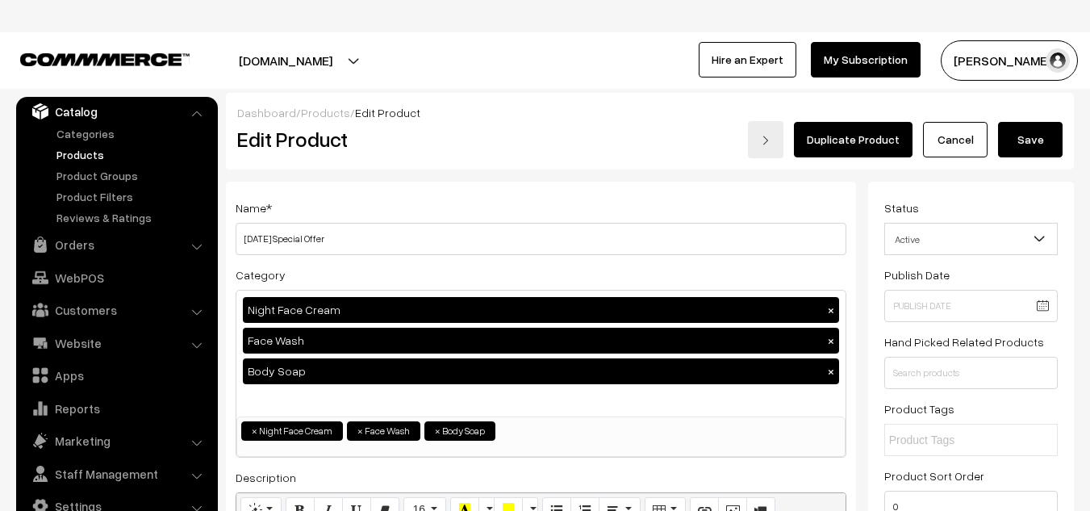
click at [1036, 138] on button "Save" at bounding box center [1030, 140] width 65 height 36
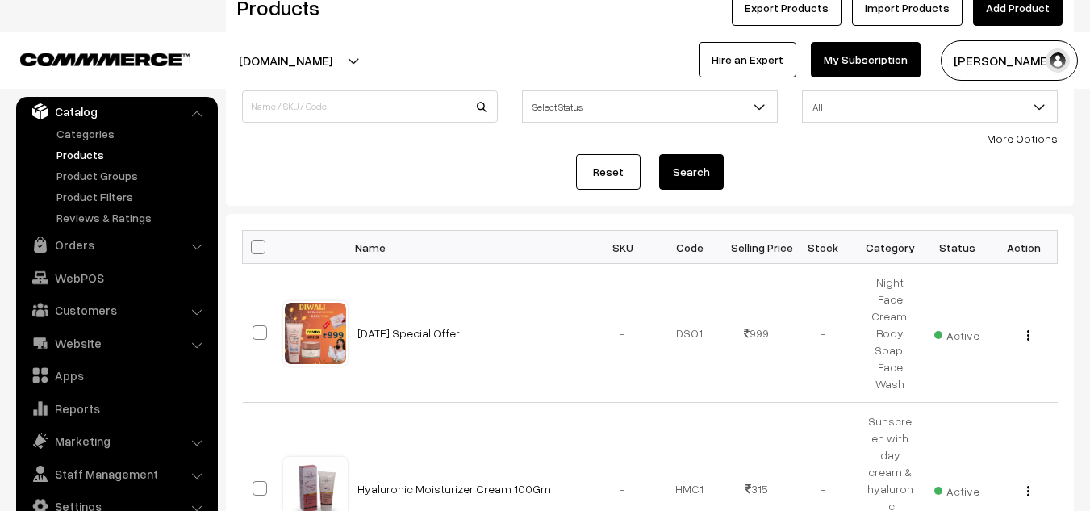
scroll to position [164, 0]
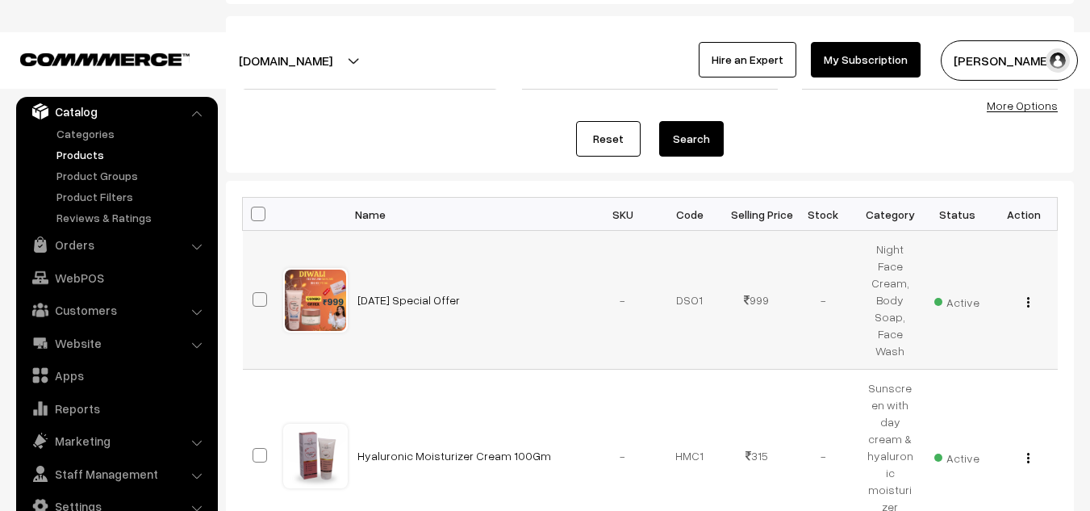
click at [1031, 300] on div "View Edit Delete" at bounding box center [1025, 299] width 48 height 17
click at [1030, 300] on button "button" at bounding box center [1029, 301] width 4 height 13
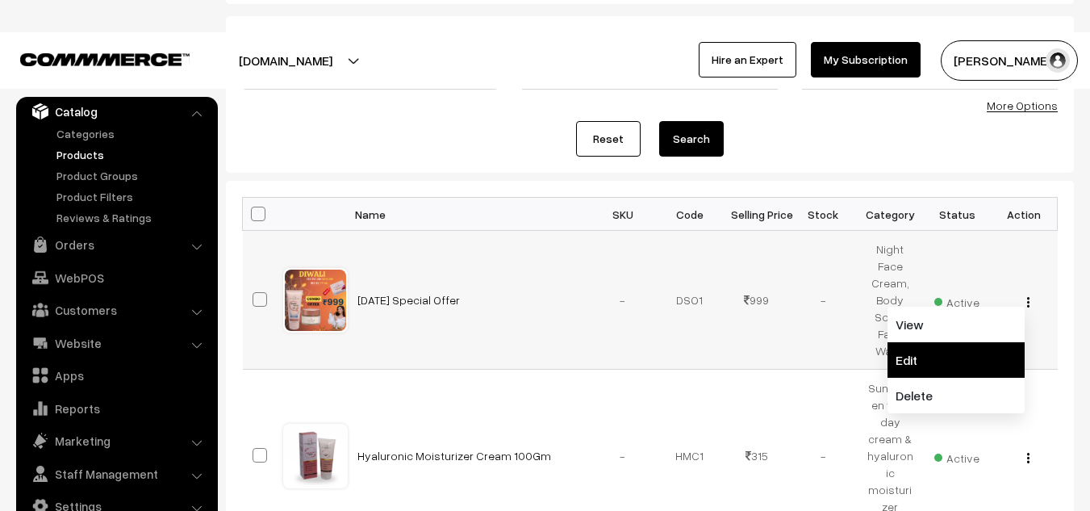
click at [926, 355] on link "Edit" at bounding box center [956, 360] width 137 height 36
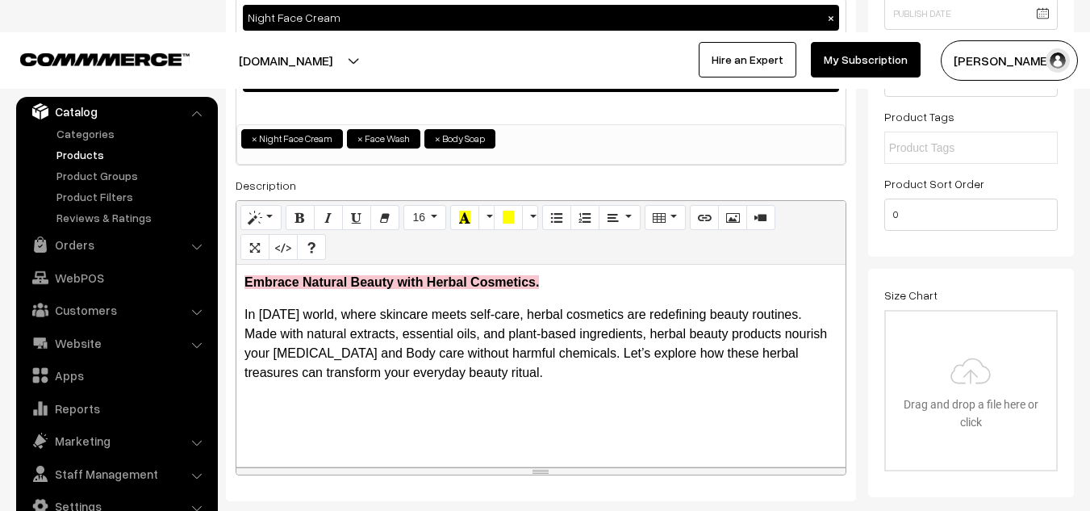
scroll to position [296, 0]
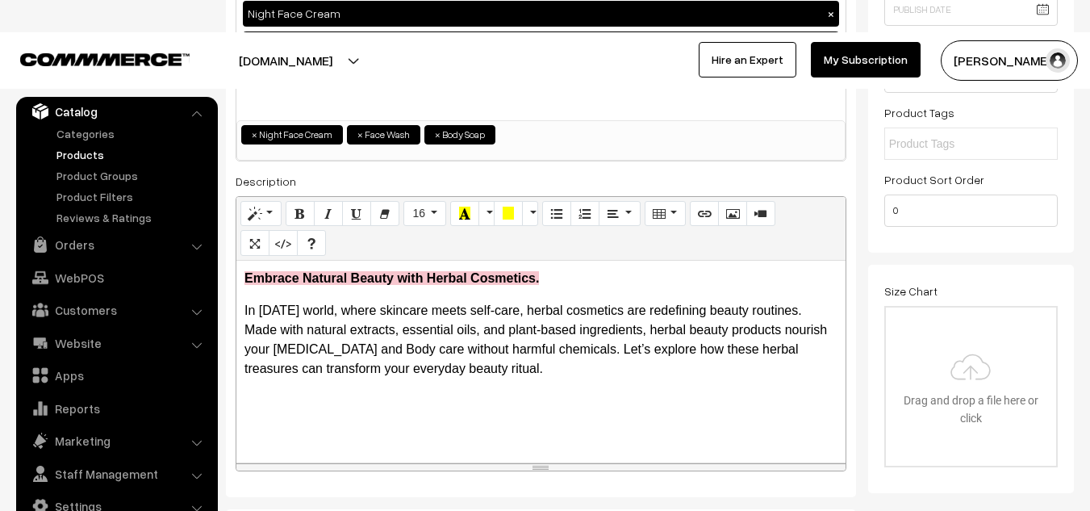
click at [77, 151] on link "Products" at bounding box center [132, 154] width 160 height 17
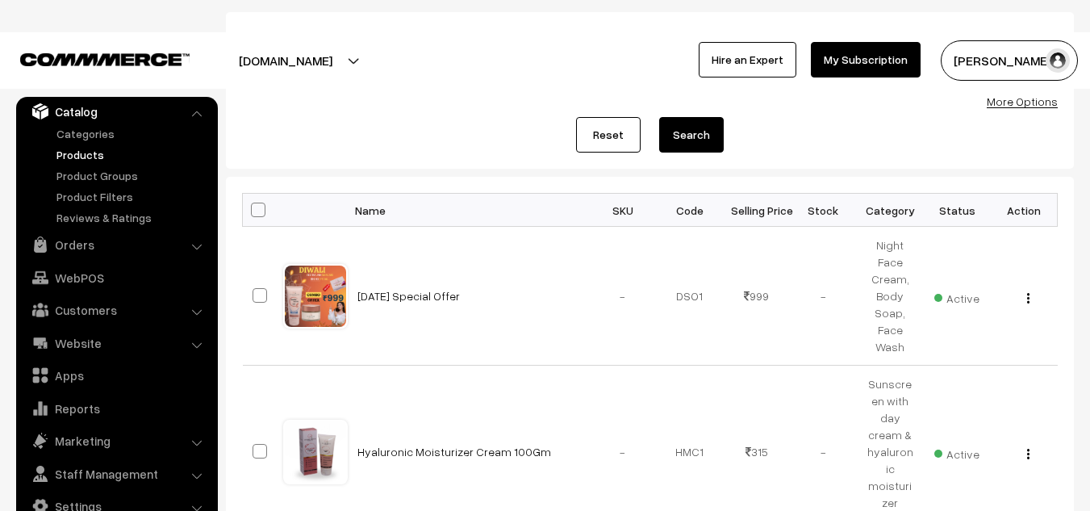
scroll to position [169, 0]
click at [1027, 295] on button "button" at bounding box center [1029, 297] width 4 height 13
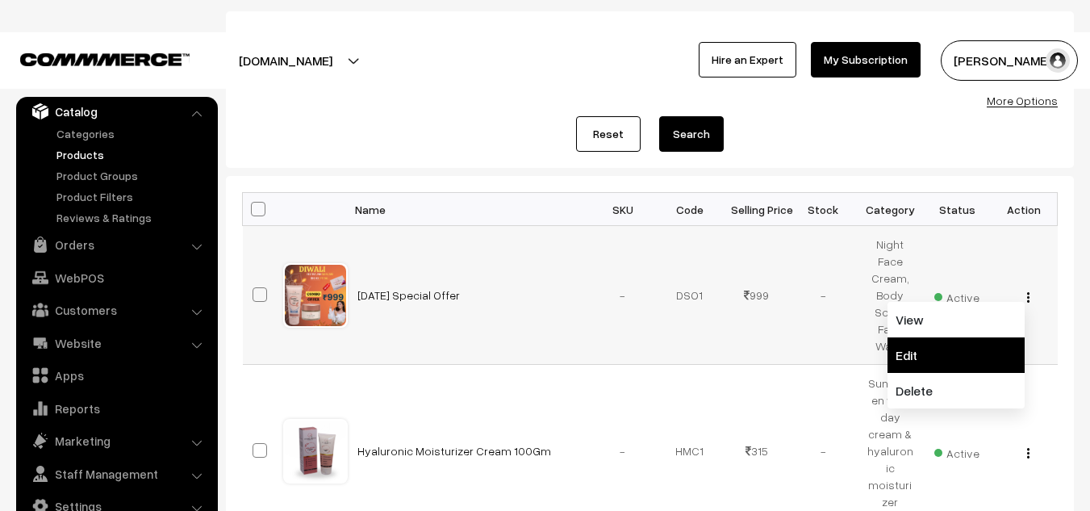
click at [920, 360] on link "Edit" at bounding box center [956, 355] width 137 height 36
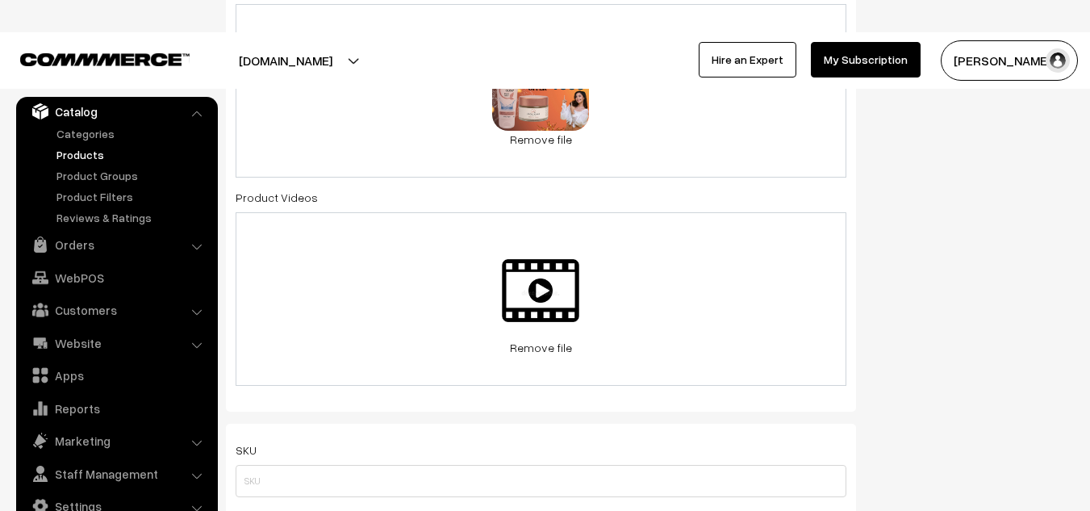
scroll to position [868, 0]
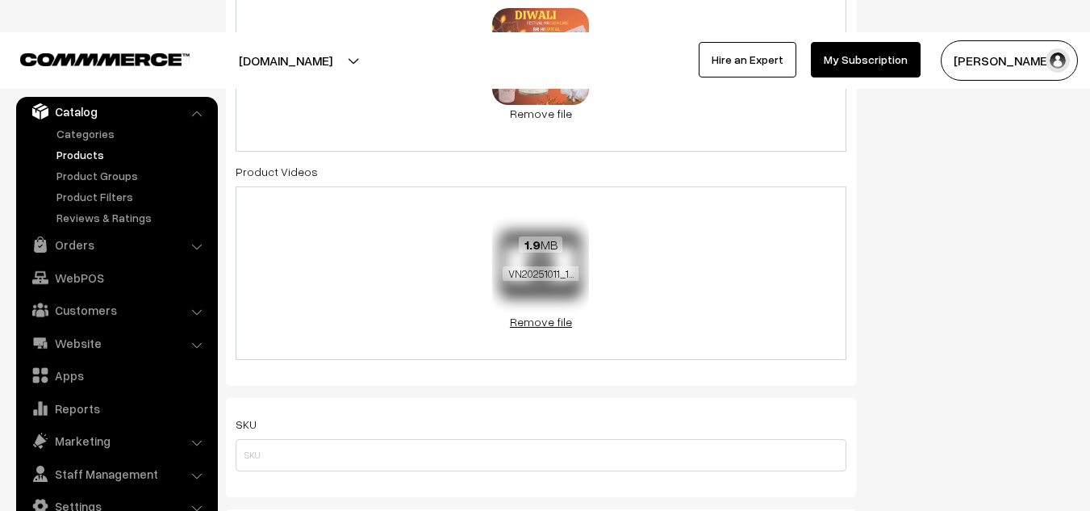
click at [542, 328] on link "Remove file" at bounding box center [540, 321] width 97 height 17
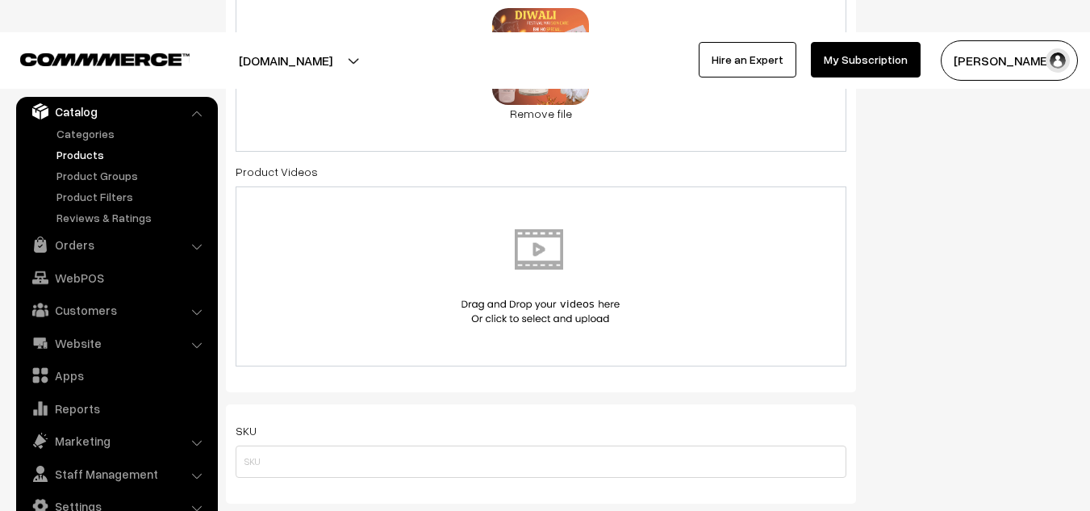
click at [541, 253] on img at bounding box center [541, 276] width 166 height 94
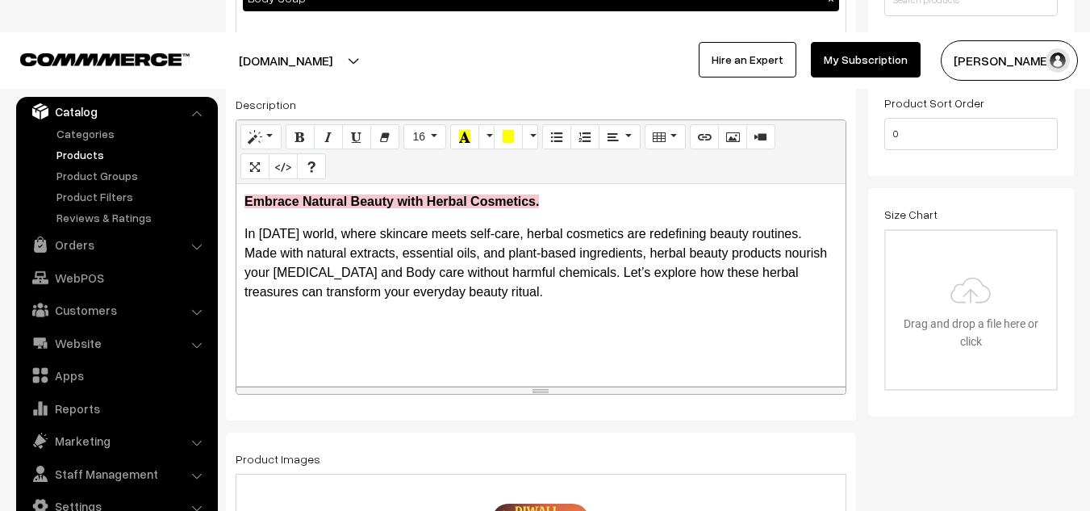
scroll to position [0, 0]
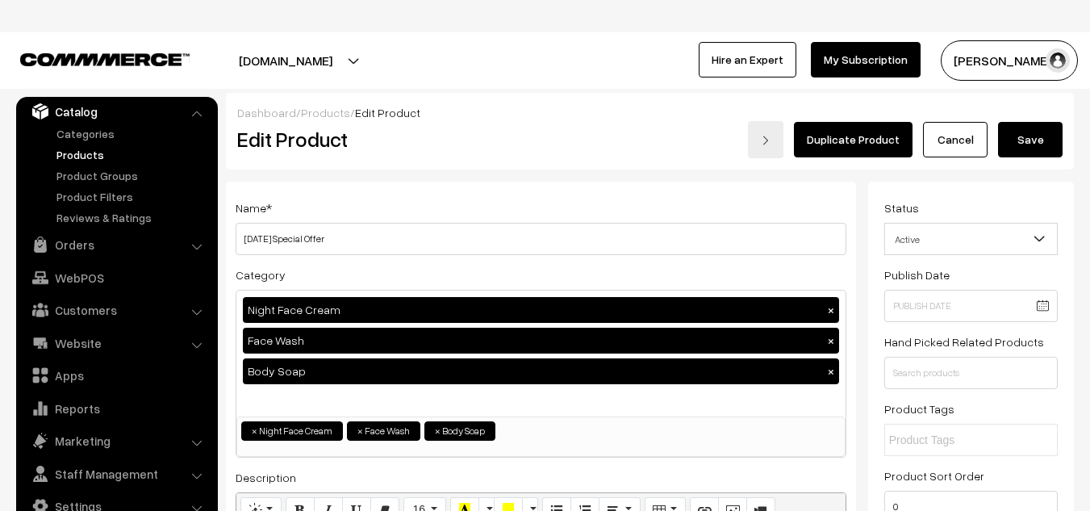
click at [1036, 135] on button "Save" at bounding box center [1030, 140] width 65 height 36
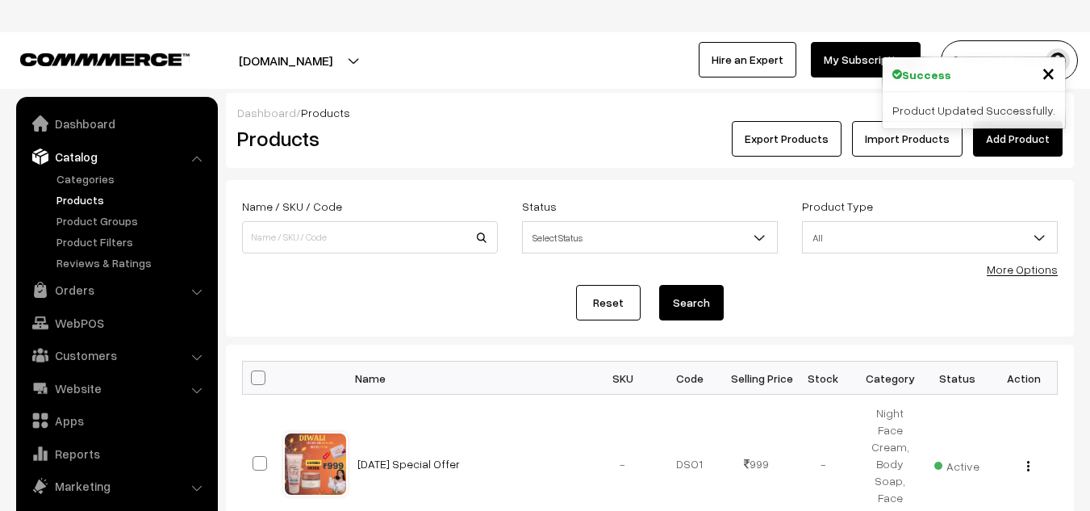
scroll to position [45, 0]
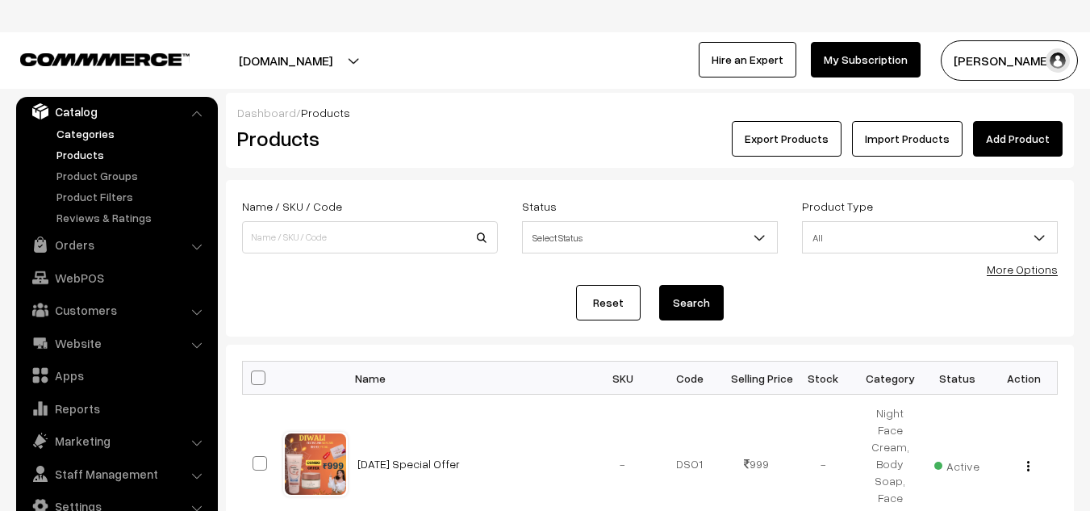
click at [83, 136] on link "Categories" at bounding box center [132, 133] width 160 height 17
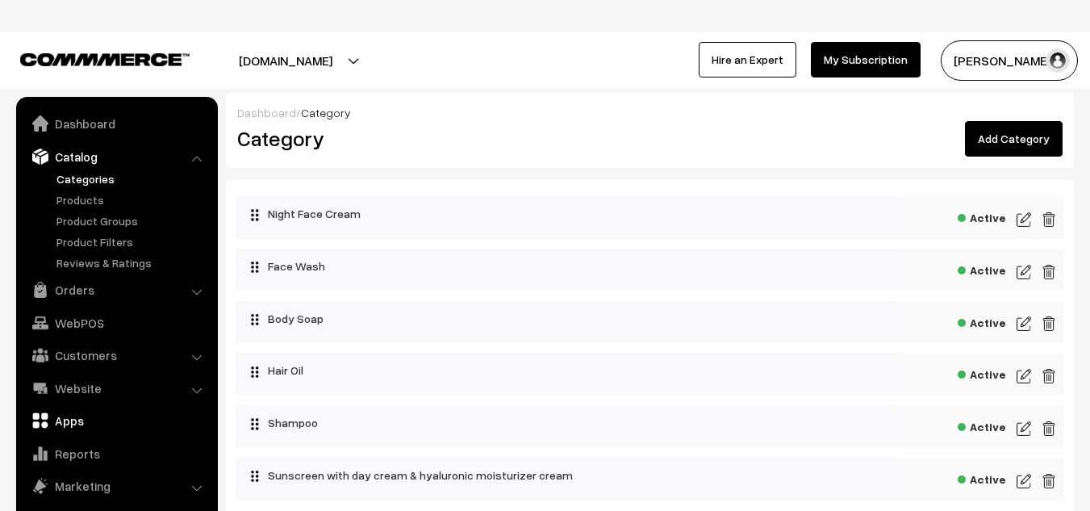
scroll to position [45, 0]
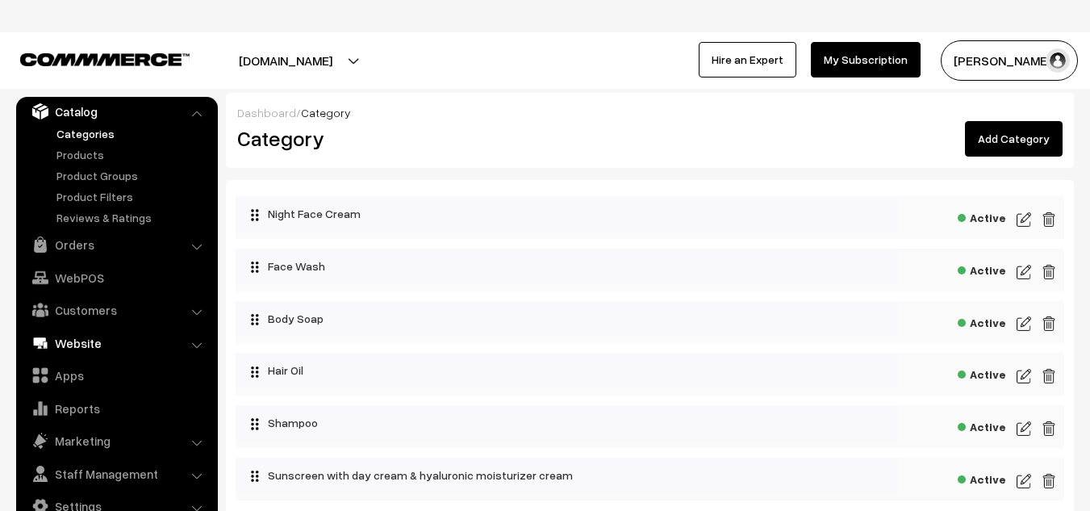
click at [77, 349] on link "Website" at bounding box center [116, 342] width 192 height 29
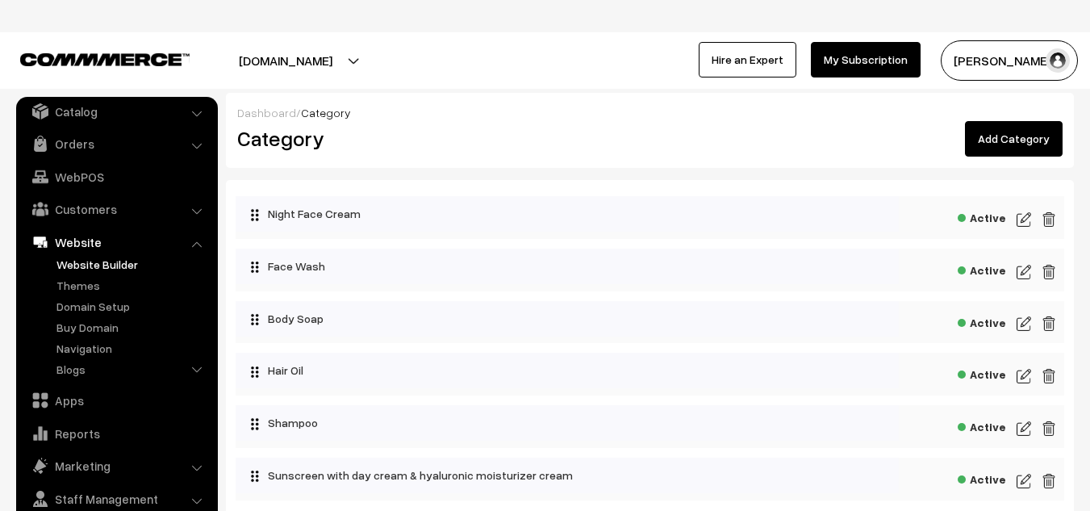
click at [85, 257] on link "Website Builder" at bounding box center [132, 264] width 160 height 17
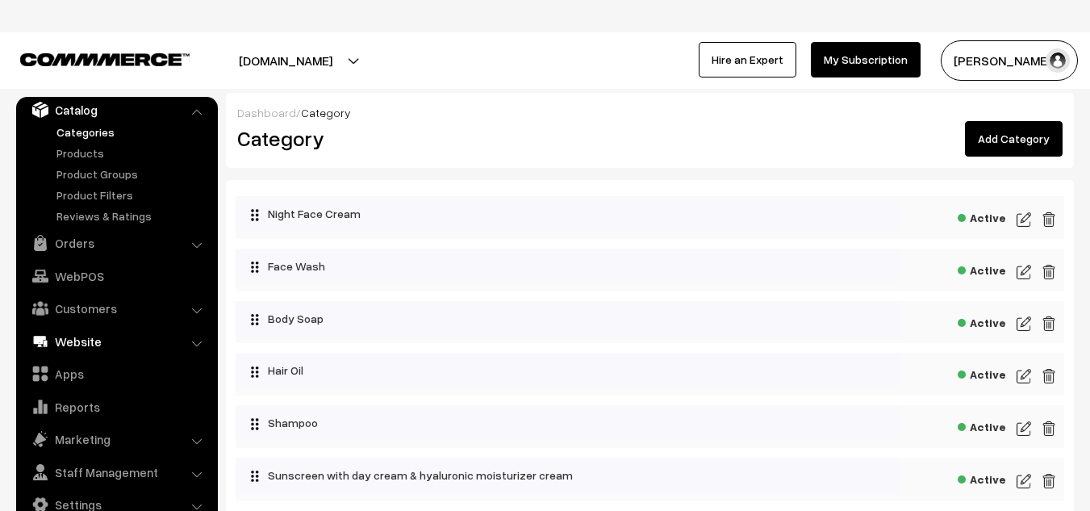
click at [90, 345] on link "Website" at bounding box center [116, 341] width 192 height 29
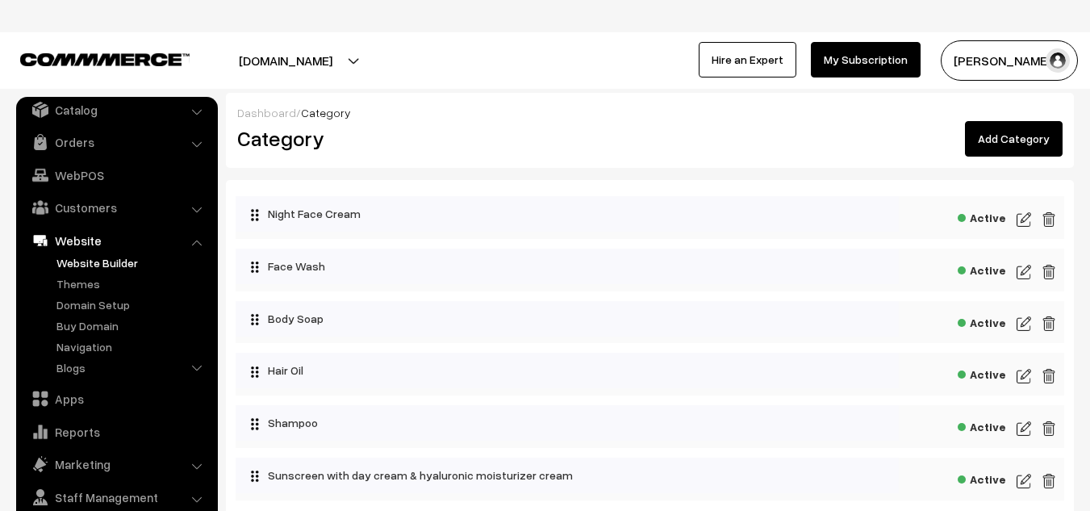
click at [89, 259] on link "Website Builder" at bounding box center [132, 262] width 160 height 17
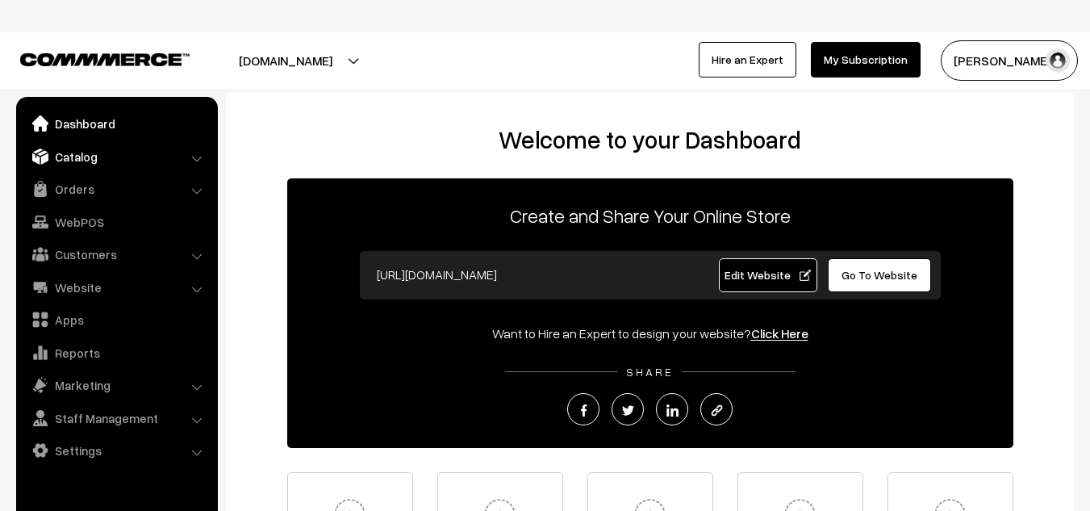
click at [86, 165] on link "Catalog" at bounding box center [116, 156] width 192 height 29
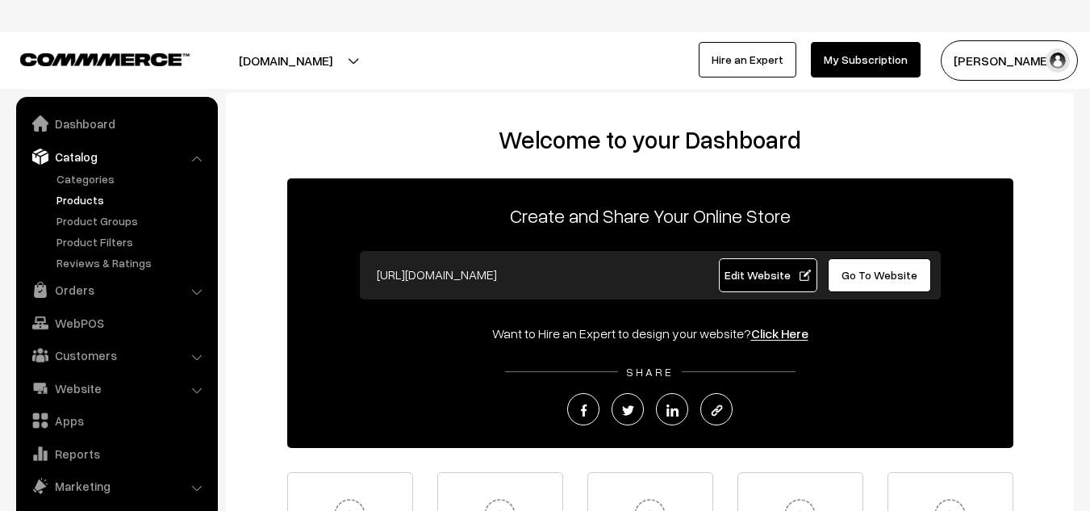
click at [84, 199] on link "Products" at bounding box center [132, 199] width 160 height 17
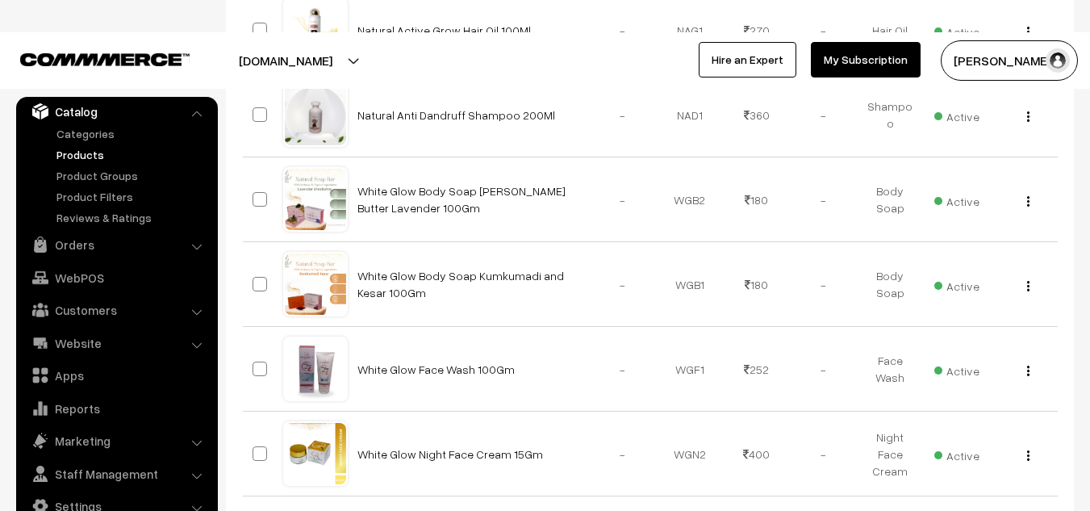
scroll to position [1154, 0]
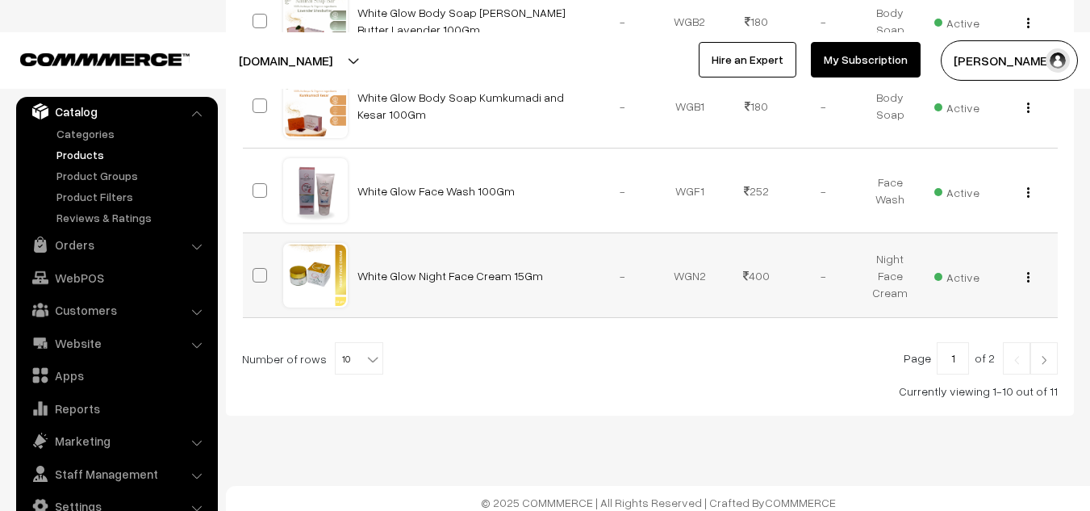
click at [1027, 270] on button "button" at bounding box center [1029, 276] width 4 height 13
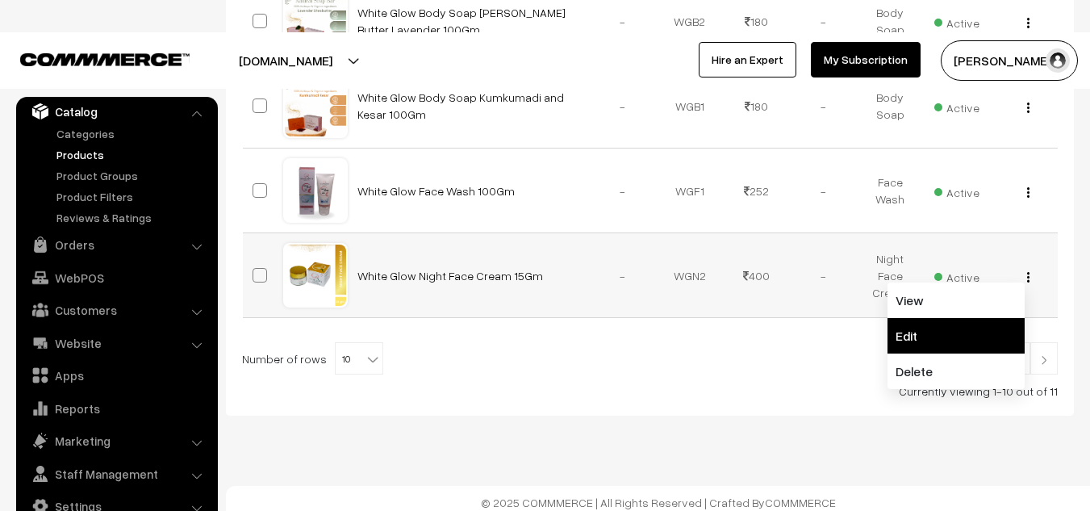
click at [910, 318] on link "Edit" at bounding box center [956, 336] width 137 height 36
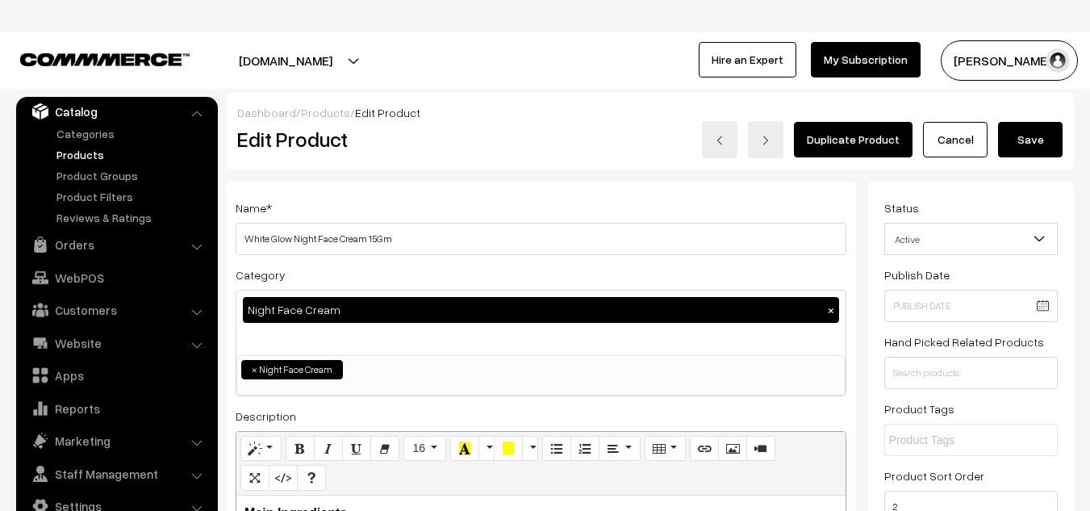
drag, startPoint x: 1093, startPoint y: 64, endPoint x: 1102, endPoint y: 19, distance: 45.9
click at [1089, 19] on html "Thank you for showing interest. Our team will call you shortly. Close glowrious…" at bounding box center [545, 255] width 1090 height 511
click at [967, 136] on link "Cancel" at bounding box center [955, 140] width 65 height 36
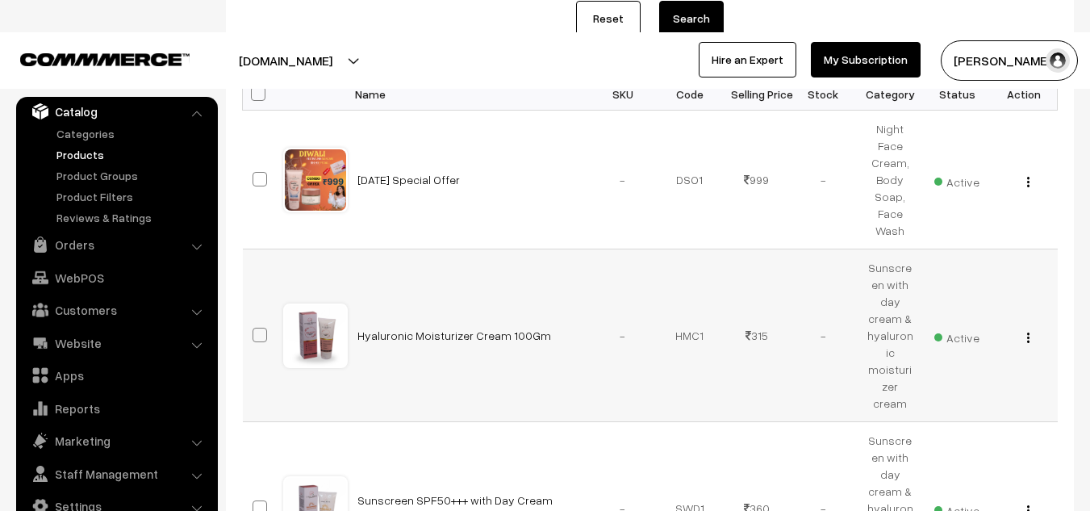
scroll to position [270, 0]
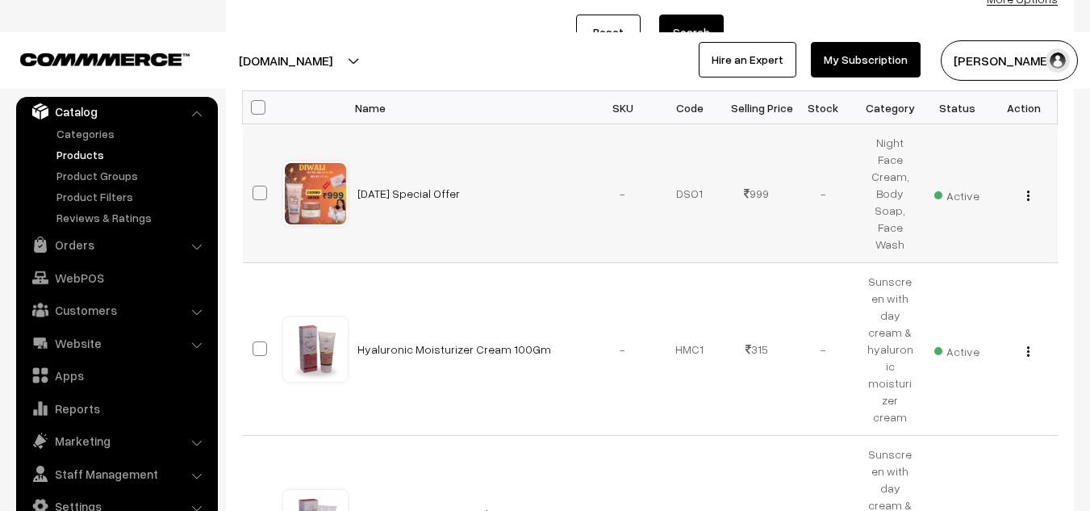
click at [1033, 196] on div "View Edit Delete" at bounding box center [1025, 193] width 48 height 17
click at [1029, 196] on img "button" at bounding box center [1028, 195] width 2 height 10
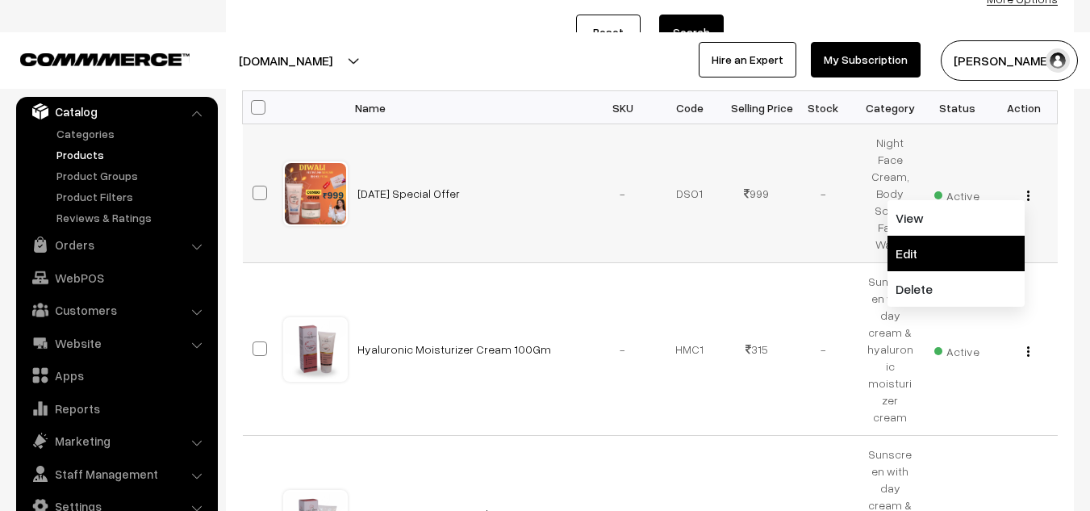
click at [922, 257] on link "Edit" at bounding box center [956, 254] width 137 height 36
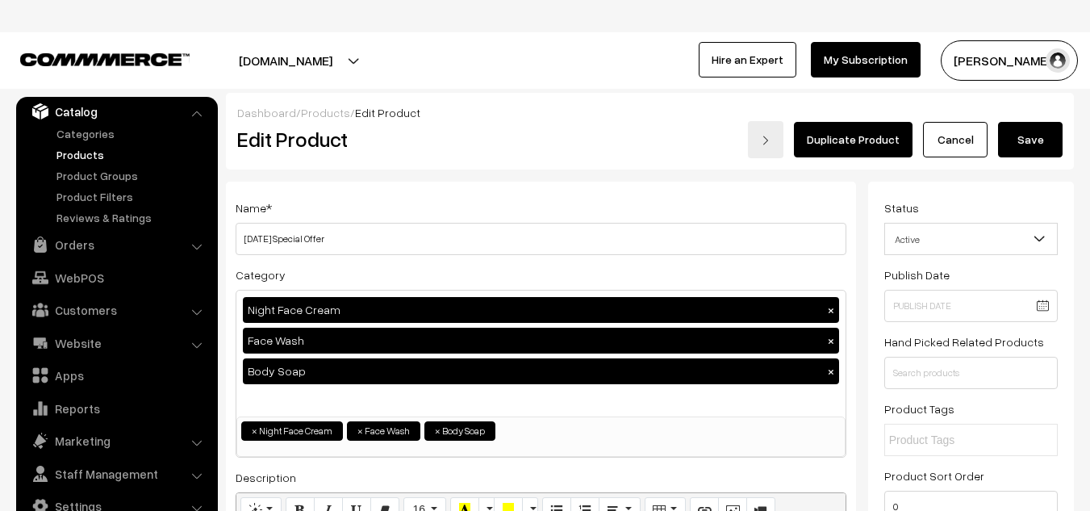
scroll to position [111, 0]
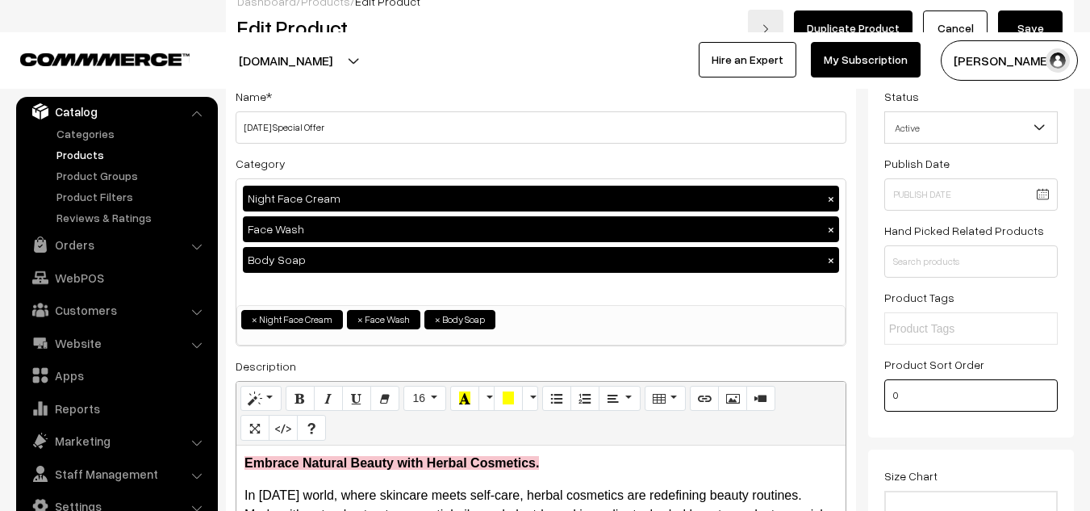
click at [917, 395] on input "0" at bounding box center [971, 395] width 174 height 32
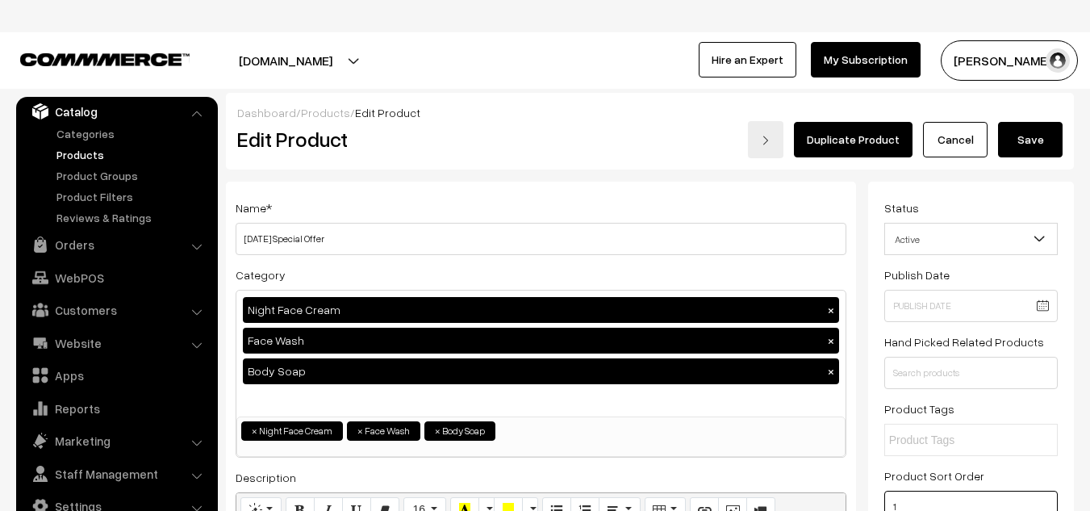
type input "1"
click at [1026, 141] on button "Save" at bounding box center [1030, 140] width 65 height 36
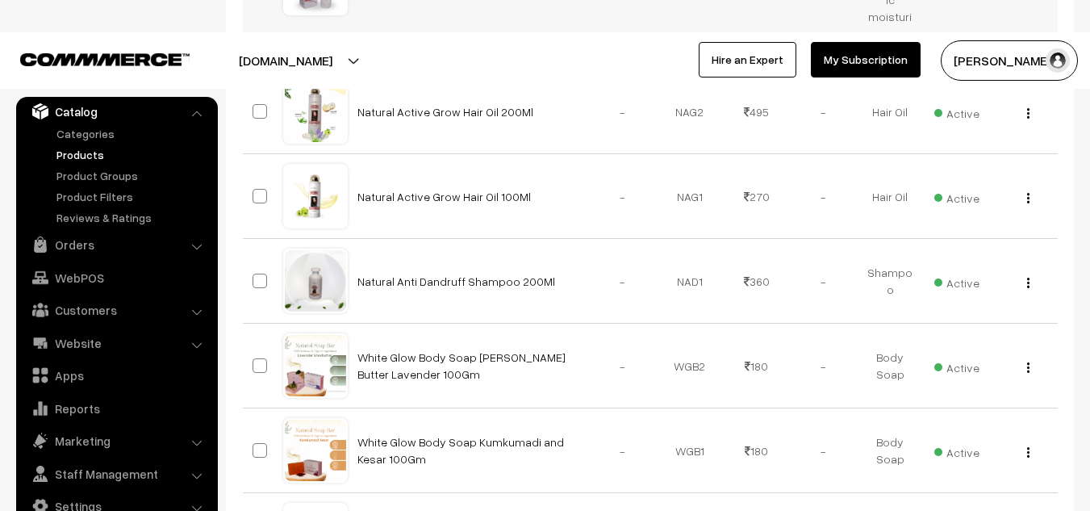
scroll to position [1154, 0]
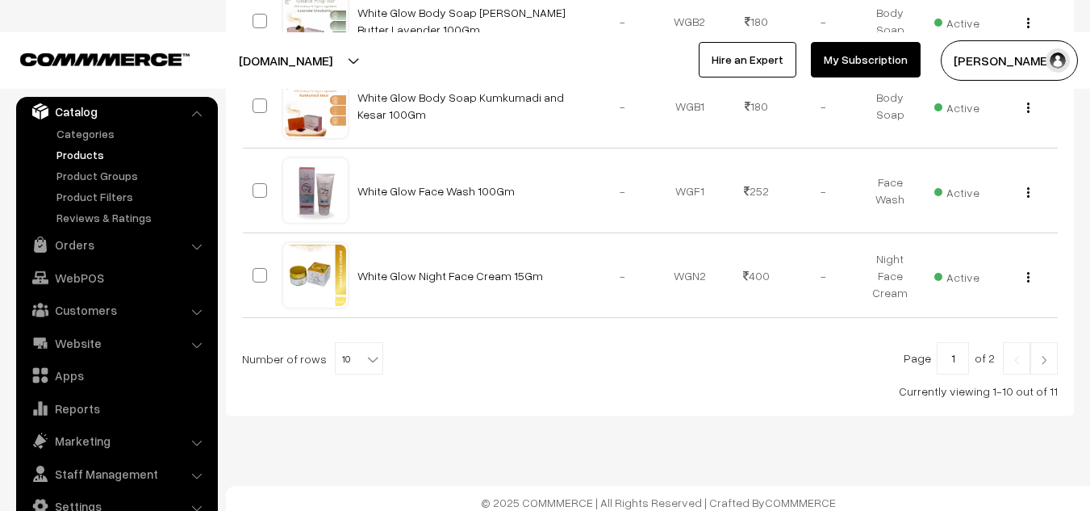
click at [1047, 355] on img at bounding box center [1044, 360] width 15 height 10
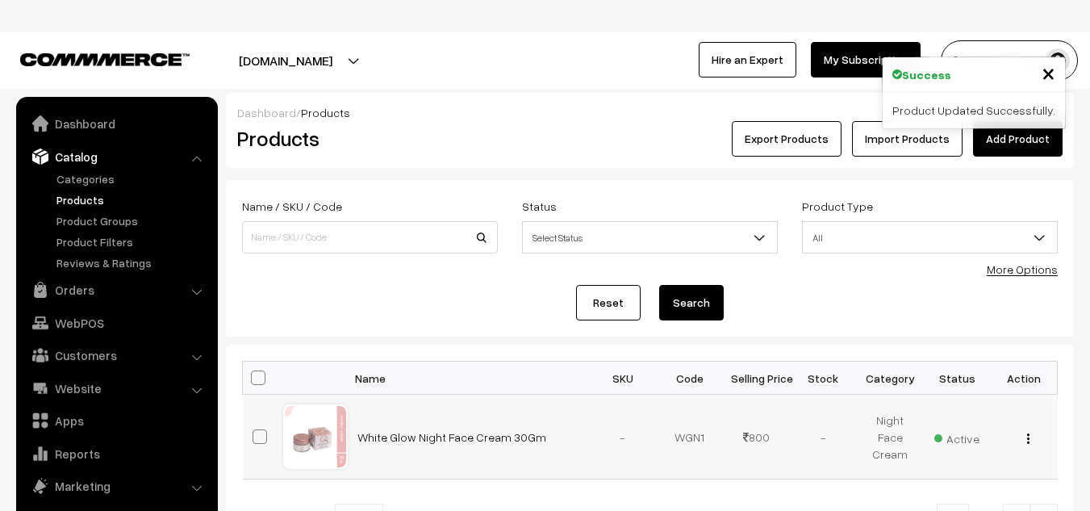
scroll to position [45, 0]
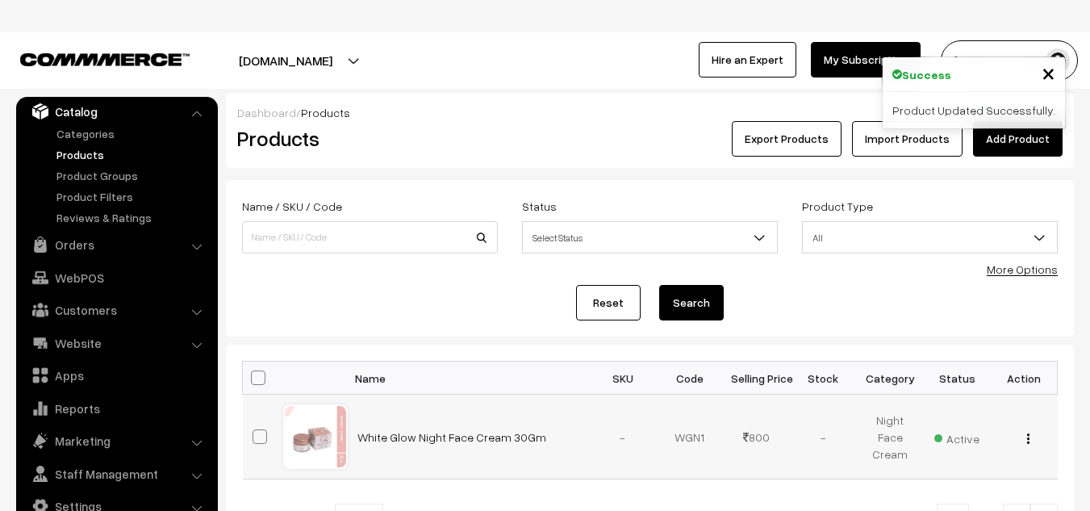
click at [1027, 435] on button "button" at bounding box center [1029, 438] width 4 height 13
click at [922, 491] on link "Edit" at bounding box center [956, 497] width 137 height 36
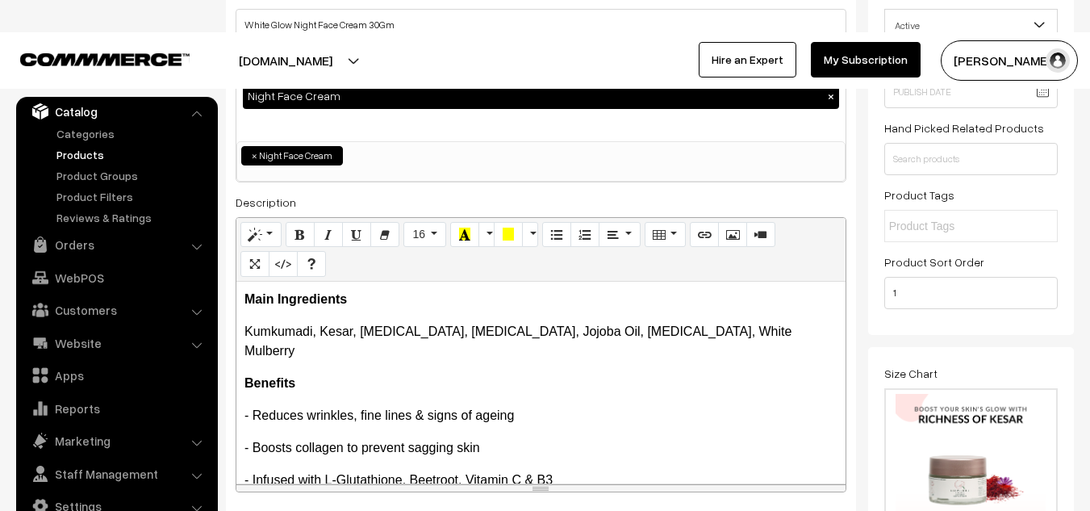
scroll to position [215, 0]
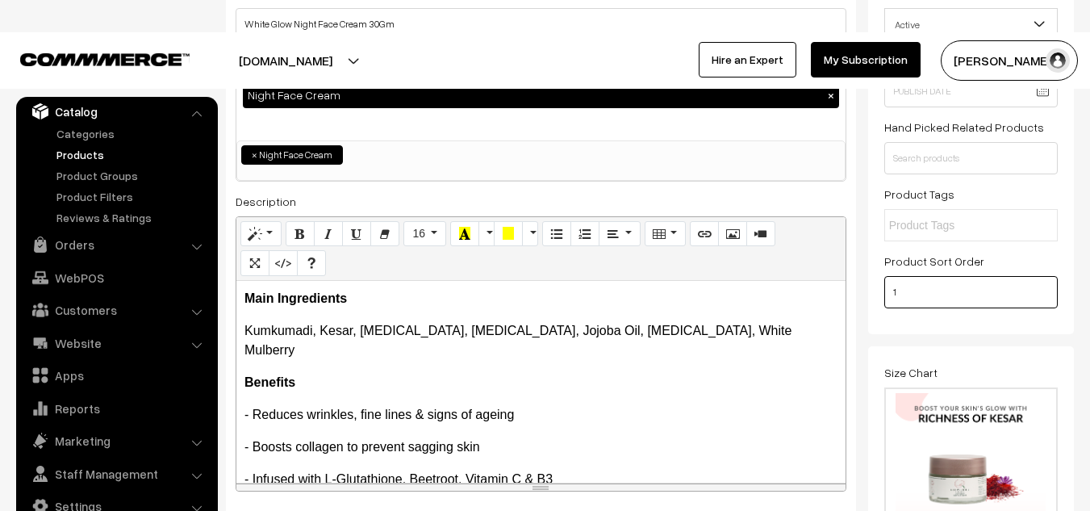
click at [930, 286] on input "1" at bounding box center [971, 292] width 174 height 32
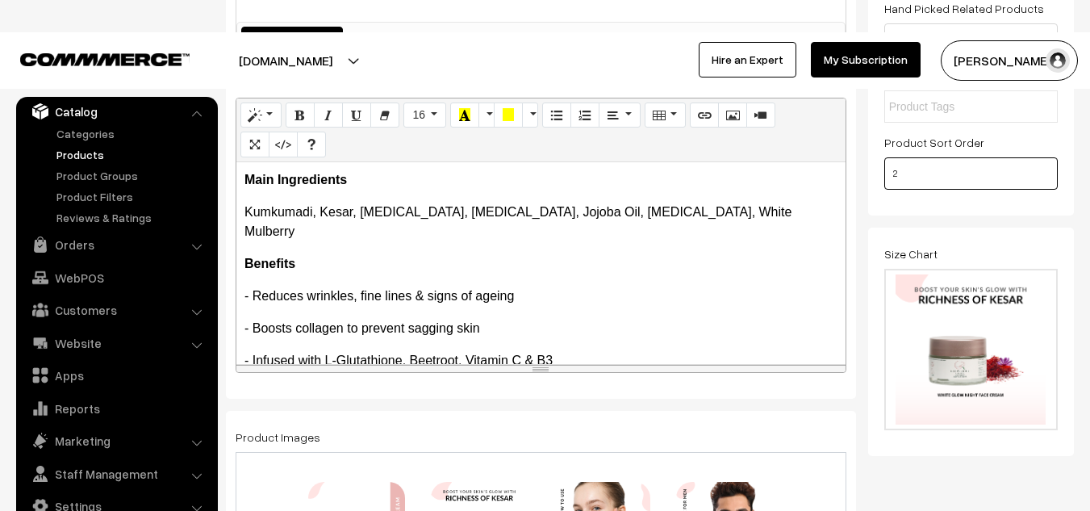
scroll to position [0, 0]
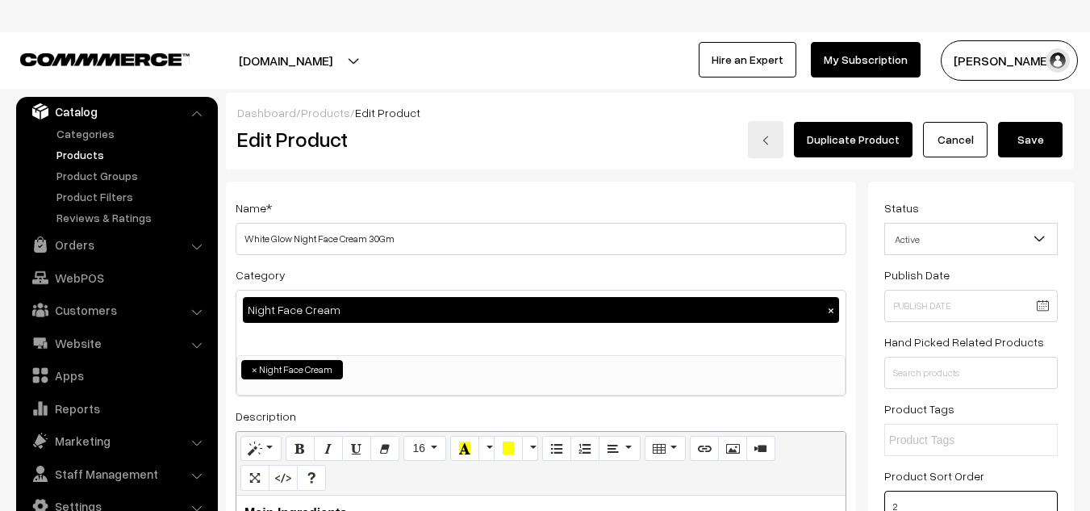
type input "2"
click at [1027, 132] on button "Save" at bounding box center [1030, 140] width 65 height 36
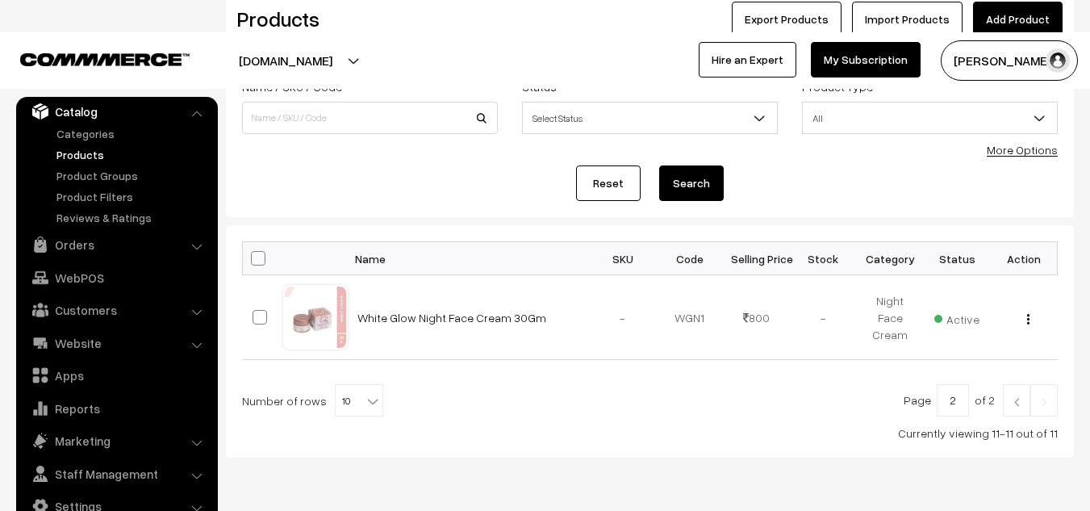
scroll to position [195, 0]
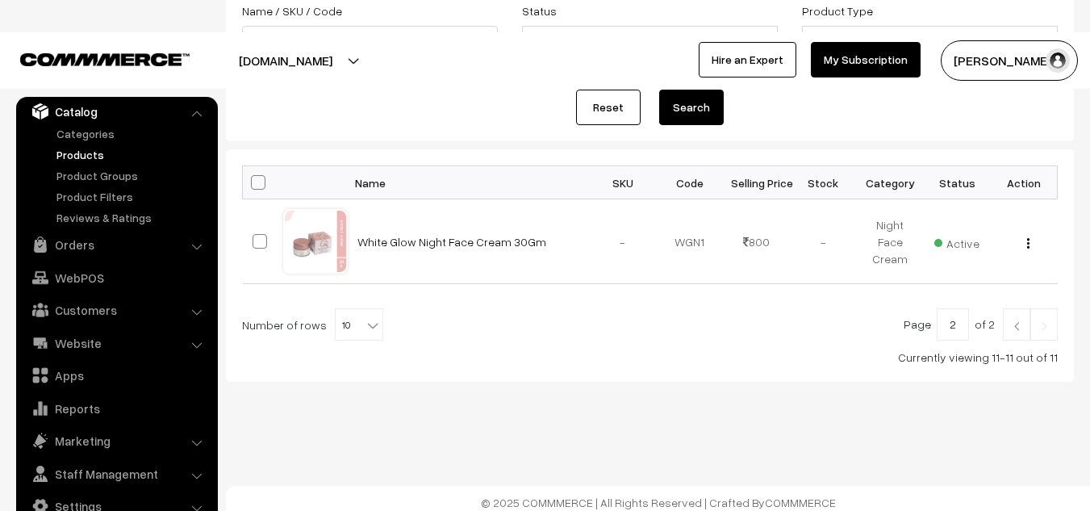
click at [1017, 332] on link at bounding box center [1016, 324] width 27 height 32
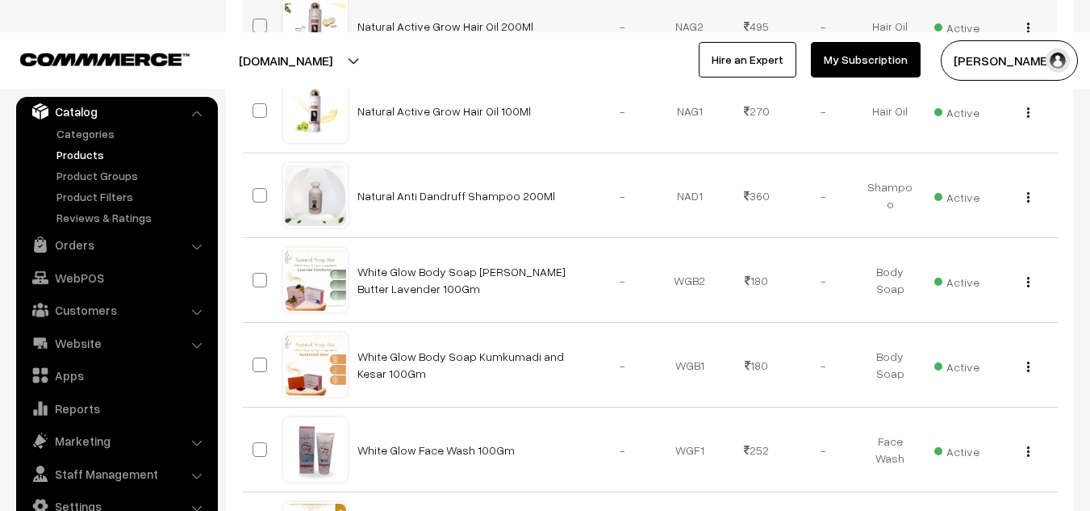
scroll to position [1010, 0]
